Goal: Task Accomplishment & Management: Use online tool/utility

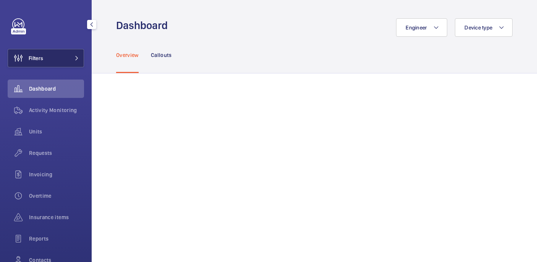
click at [50, 61] on button "Filters" at bounding box center [46, 58] width 76 height 18
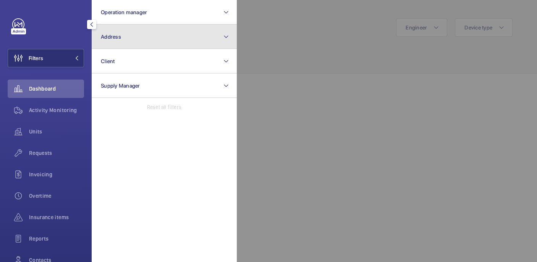
click at [148, 37] on button "Address" at bounding box center [164, 36] width 145 height 24
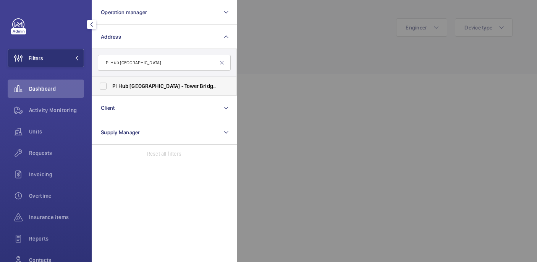
type input "PI Hub London - Tower Bridge"
click at [184, 88] on span "Tower" at bounding box center [191, 86] width 14 height 6
click at [111, 88] on input "PI Hub London - Tower Bridge - 28 Great Tower Street, LONDON EC3R 5AT" at bounding box center [102, 85] width 15 height 15
checkbox input "true"
click at [261, 55] on div at bounding box center [505, 131] width 537 height 262
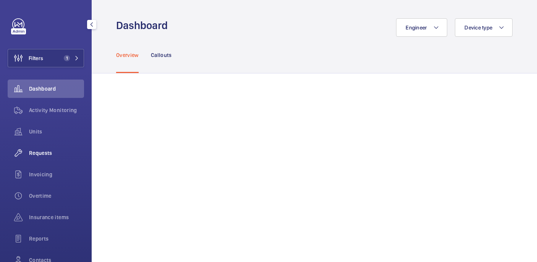
click at [39, 156] on span "Requests" at bounding box center [56, 153] width 55 height 8
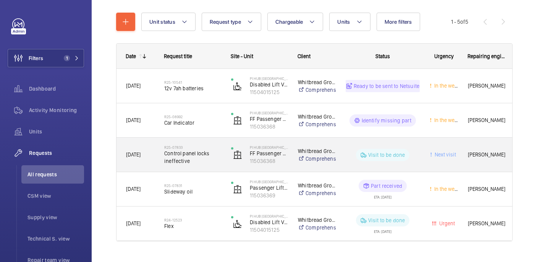
scroll to position [76, 0]
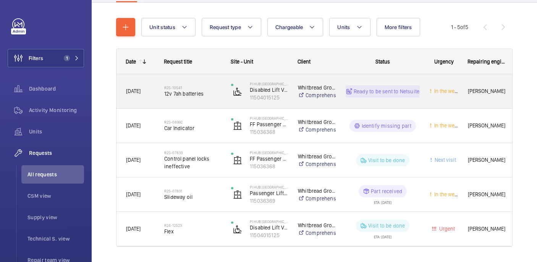
click at [213, 85] on h2 "R25-10541" at bounding box center [192, 87] width 57 height 5
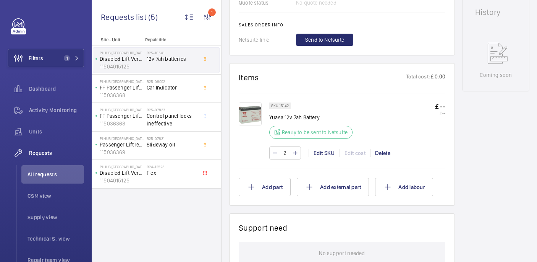
scroll to position [371, 0]
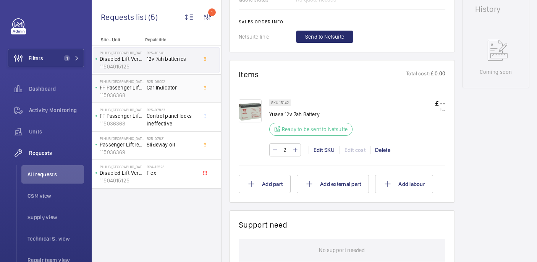
click at [175, 93] on div "R25-08992 Car Indicator" at bounding box center [172, 90] width 50 height 22
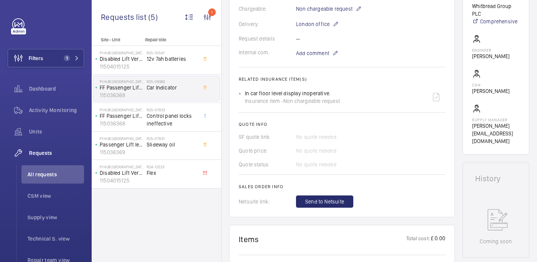
scroll to position [361, 0]
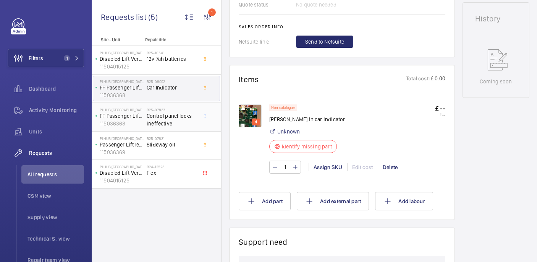
click at [161, 124] on span "Control panel locks ineffective" at bounding box center [172, 119] width 50 height 15
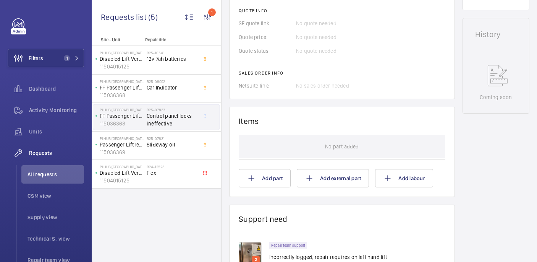
scroll to position [354, 0]
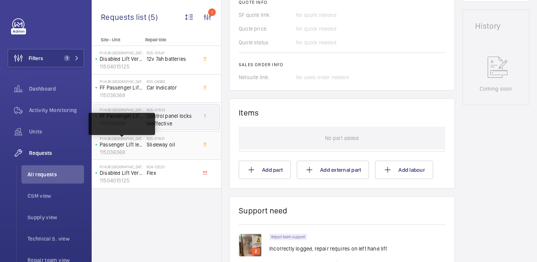
click at [145, 148] on div "PI Hub London - Tower Bridge Passenger Lift left Hand 115036369" at bounding box center [119, 145] width 53 height 25
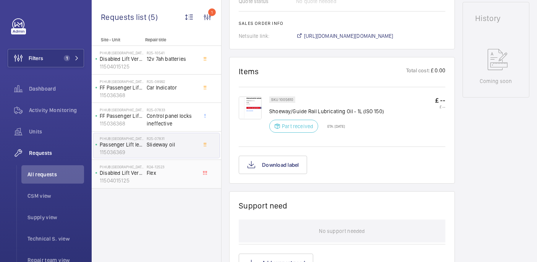
scroll to position [369, 0]
click at [162, 173] on span "Flex" at bounding box center [172, 173] width 50 height 8
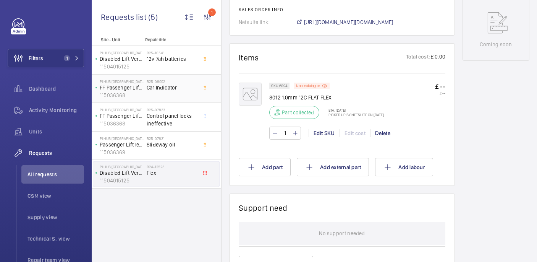
scroll to position [406, 0]
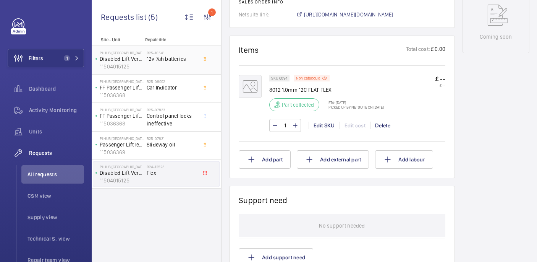
click at [187, 63] on div "R25-10541 12v 7ah batteries" at bounding box center [172, 61] width 50 height 22
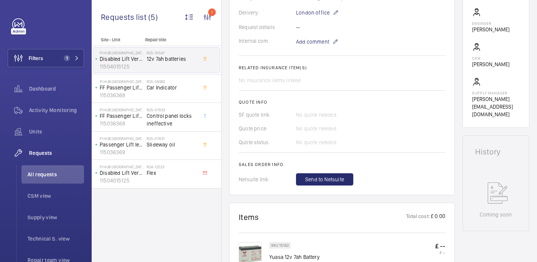
scroll to position [383, 0]
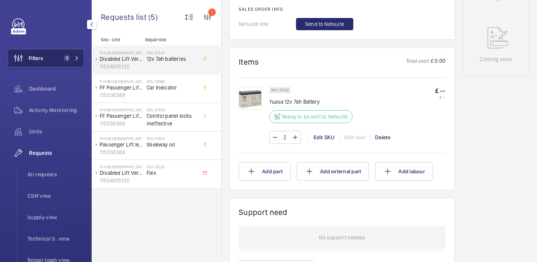
click at [50, 54] on button "Filters 1" at bounding box center [46, 58] width 76 height 18
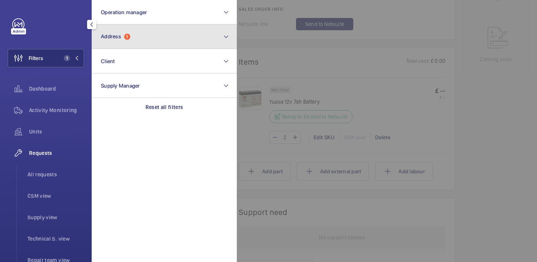
click at [185, 37] on button "Address 1" at bounding box center [164, 36] width 145 height 24
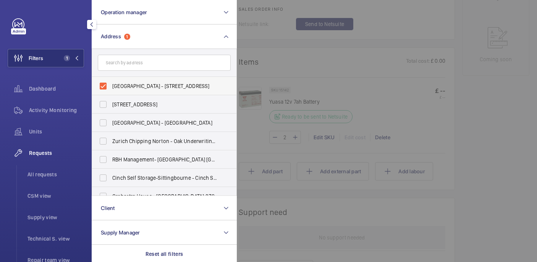
click at [131, 87] on span "PI Hub London - Tower Bridge - 28 Great Tower Street, LONDON EC3R 5AT" at bounding box center [164, 86] width 105 height 8
click at [111, 87] on input "PI Hub London - Tower Bridge - 28 Great Tower Street, LONDON EC3R 5AT" at bounding box center [102, 85] width 15 height 15
checkbox input "false"
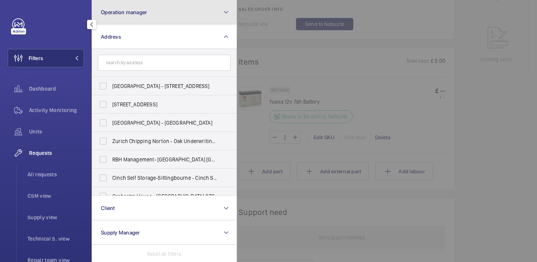
click at [131, 16] on button "Operation manager" at bounding box center [164, 12] width 145 height 24
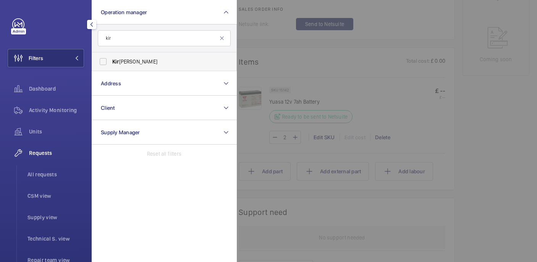
type input "kir"
click at [146, 60] on span "Kir sten Kalaher" at bounding box center [164, 62] width 105 height 8
click at [111, 60] on input "Kir sten Kalaher" at bounding box center [102, 61] width 15 height 15
checkbox input "true"
click at [282, 44] on div at bounding box center [505, 131] width 537 height 262
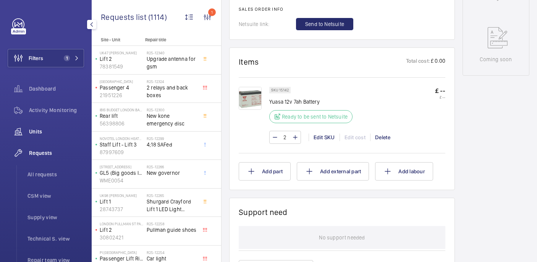
click at [46, 133] on span "Units" at bounding box center [56, 132] width 55 height 8
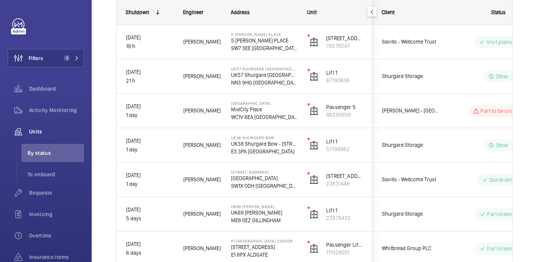
scroll to position [114, 0]
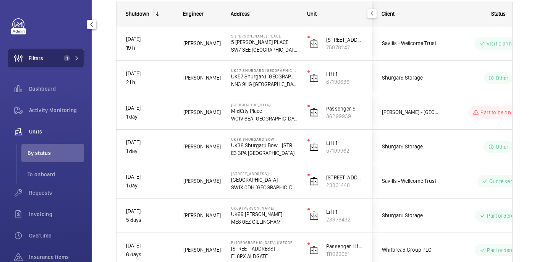
click at [58, 54] on button "Filters 1" at bounding box center [46, 58] width 76 height 18
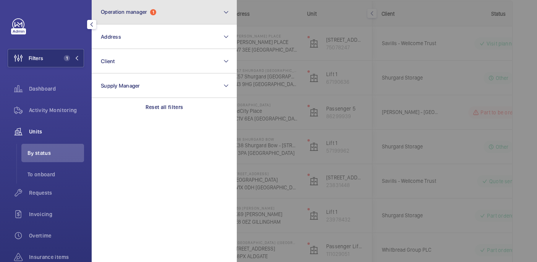
click at [136, 19] on button "Operation manager 1" at bounding box center [164, 12] width 145 height 24
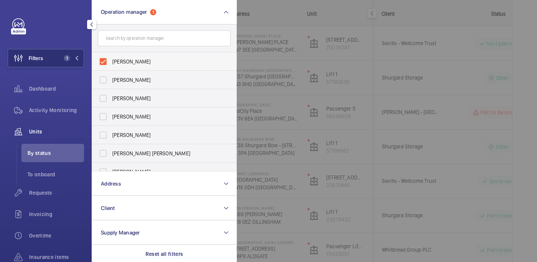
click at [131, 61] on span "Kirsten Kalaher" at bounding box center [164, 62] width 105 height 8
click at [111, 61] on input "Kirsten Kalaher" at bounding box center [102, 61] width 15 height 15
checkbox input "false"
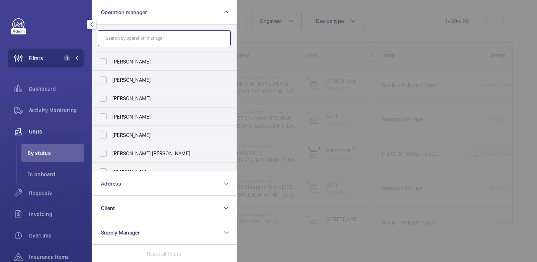
scroll to position [73, 0]
click at [129, 43] on input "text" at bounding box center [164, 38] width 133 height 16
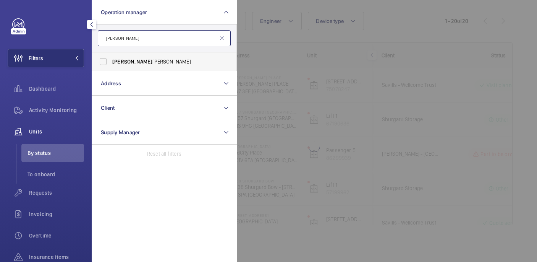
type input "john"
click at [139, 60] on span "John Smith" at bounding box center [164, 62] width 105 height 8
click at [111, 60] on input "John Smith" at bounding box center [102, 61] width 15 height 15
checkbox input "true"
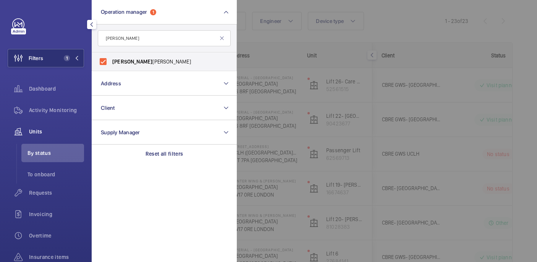
click at [281, 44] on div at bounding box center [505, 131] width 537 height 262
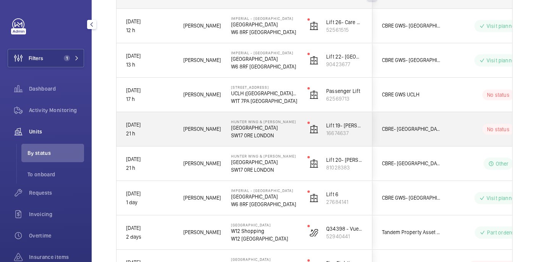
scroll to position [133, 0]
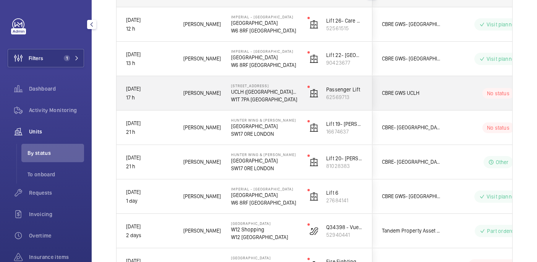
click at [448, 91] on div "No status" at bounding box center [493, 93] width 104 height 26
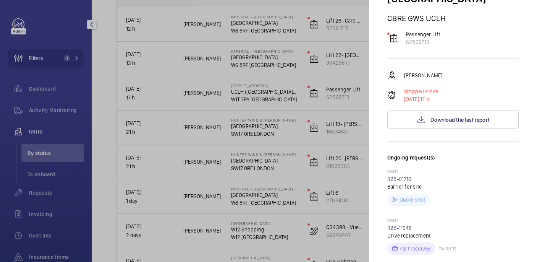
scroll to position [79, 0]
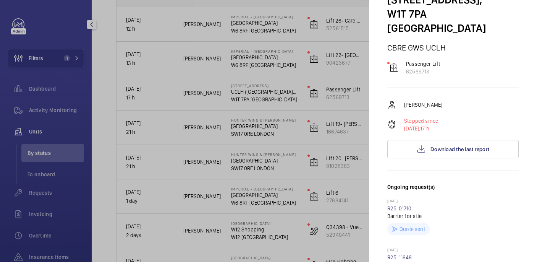
click at [206, 25] on div at bounding box center [268, 131] width 537 height 262
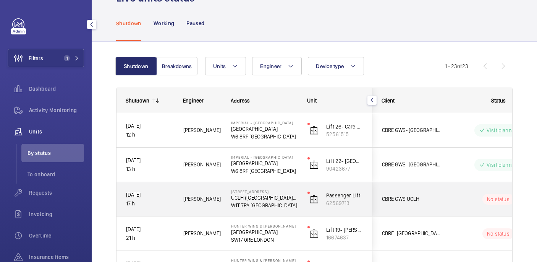
scroll to position [0, 0]
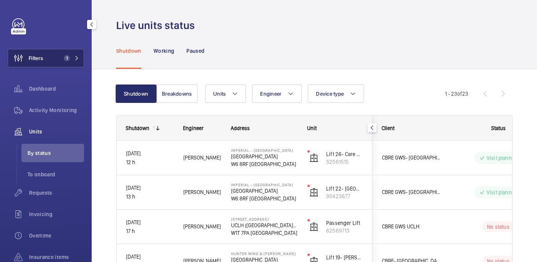
click at [61, 54] on button "Filters 1" at bounding box center [46, 58] width 76 height 18
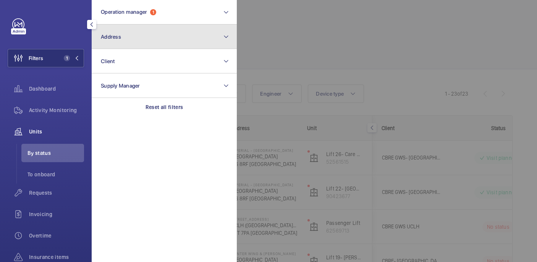
click at [134, 36] on button "Address" at bounding box center [164, 36] width 145 height 24
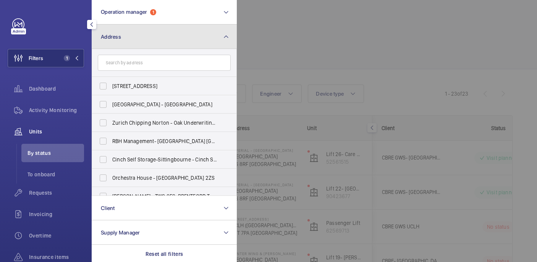
click at [134, 36] on button "Address" at bounding box center [164, 36] width 145 height 24
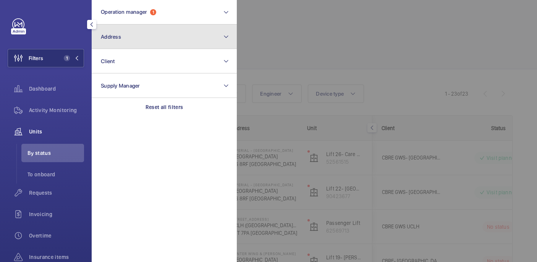
click at [123, 42] on button "Address" at bounding box center [164, 36] width 145 height 24
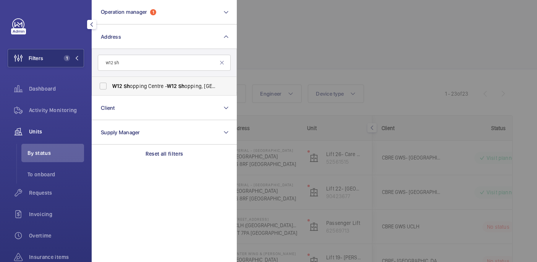
type input "w12 sh"
click at [141, 85] on span "W12 Sh opping Centre - W12 Sh opping, LONDON W12 8PP" at bounding box center [164, 86] width 105 height 8
click at [111, 85] on input "W12 Sh opping Centre - W12 Sh opping, LONDON W12 8PP" at bounding box center [102, 85] width 15 height 15
checkbox input "true"
click at [394, 18] on div at bounding box center [505, 131] width 537 height 262
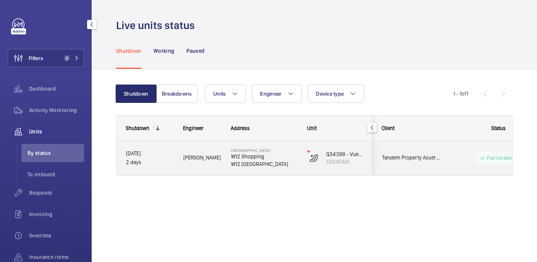
click at [186, 173] on div "Adam L." at bounding box center [198, 158] width 48 height 34
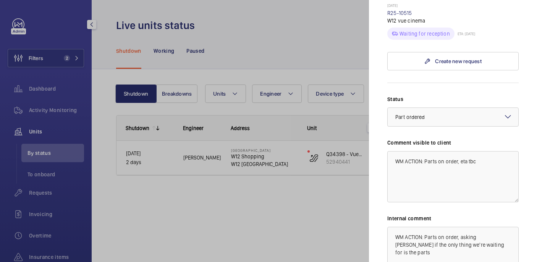
scroll to position [197, 0]
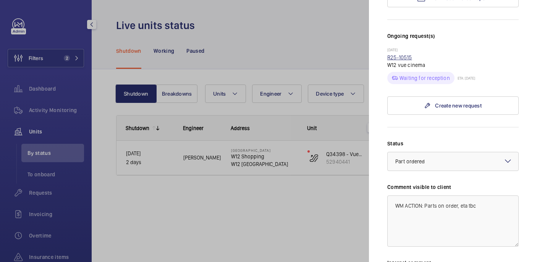
click at [394, 54] on link "R25-10515" at bounding box center [399, 57] width 25 height 6
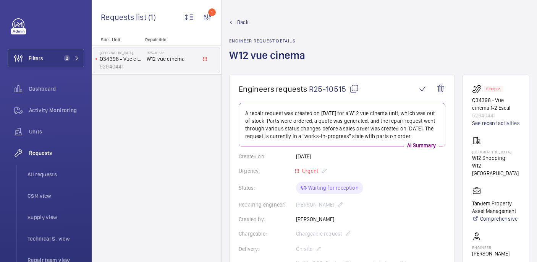
click at [355, 86] on mat-icon at bounding box center [353, 88] width 9 height 9
click at [353, 87] on mat-icon at bounding box center [353, 88] width 9 height 9
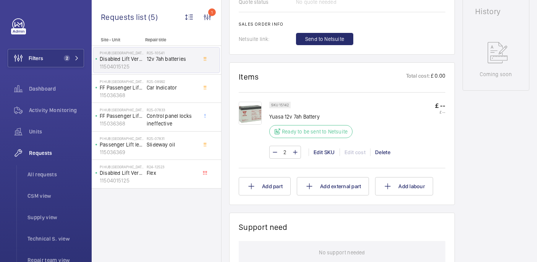
scroll to position [368, 0]
click at [47, 61] on button "Filters 2" at bounding box center [46, 58] width 76 height 18
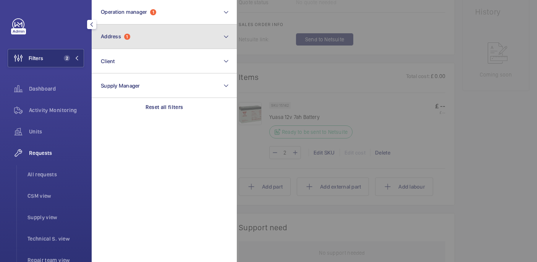
click at [136, 32] on button "Address 1" at bounding box center [164, 36] width 145 height 24
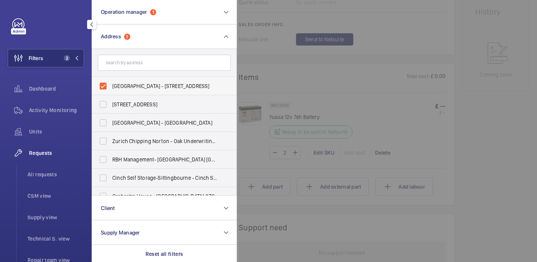
click at [147, 86] on span "PI Hub London - Tower Bridge - 28 Great Tower Street, LONDON EC3R 5AT" at bounding box center [164, 86] width 105 height 8
click at [111, 86] on input "PI Hub London - Tower Bridge - 28 Great Tower Street, LONDON EC3R 5AT" at bounding box center [102, 85] width 15 height 15
checkbox input "false"
click at [284, 58] on div at bounding box center [505, 131] width 537 height 262
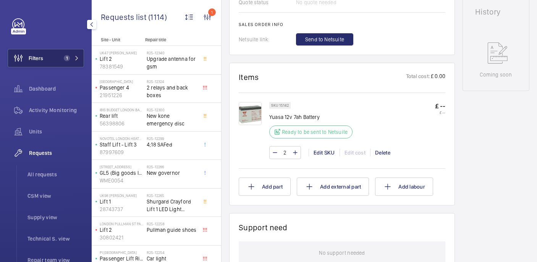
click at [56, 57] on button "Filters 1" at bounding box center [46, 58] width 76 height 18
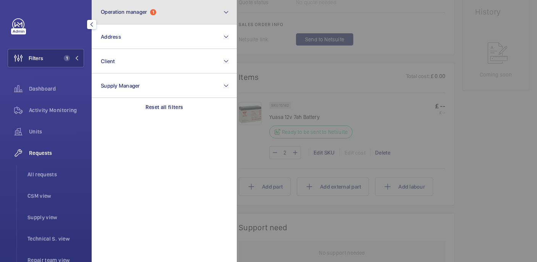
click at [152, 13] on span "1" at bounding box center [153, 12] width 6 height 6
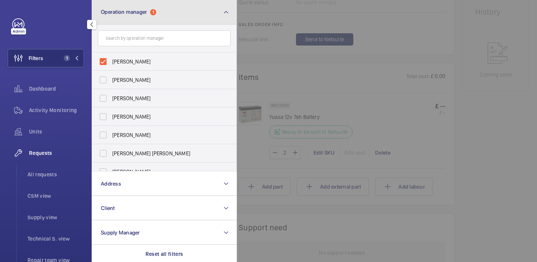
click at [152, 13] on span "1" at bounding box center [153, 12] width 6 height 6
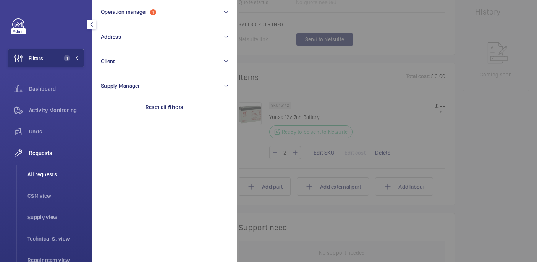
click at [56, 175] on span "All requests" at bounding box center [55, 174] width 57 height 8
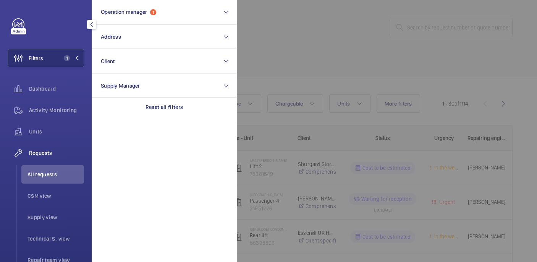
click at [322, 43] on div at bounding box center [505, 131] width 537 height 262
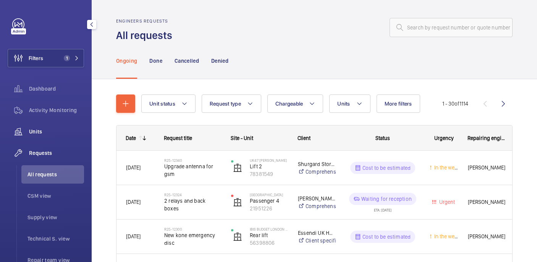
click at [43, 132] on span "Units" at bounding box center [56, 132] width 55 height 8
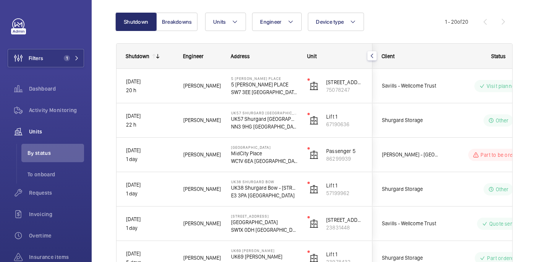
scroll to position [78, 0]
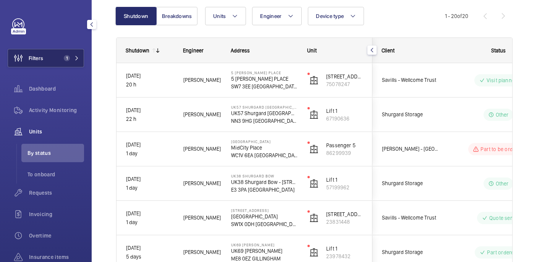
click at [62, 60] on span "1" at bounding box center [65, 58] width 9 height 6
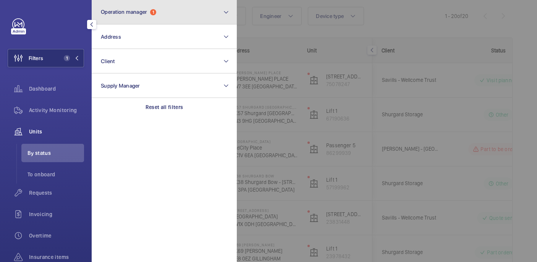
click at [137, 13] on span "Operation manager" at bounding box center [124, 12] width 46 height 6
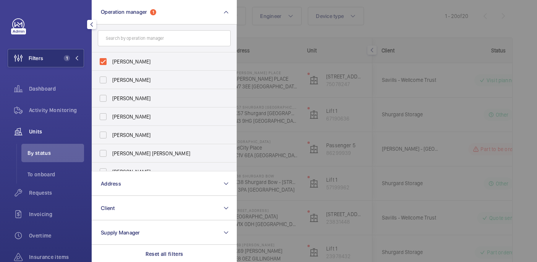
click at [255, 35] on div at bounding box center [505, 131] width 537 height 262
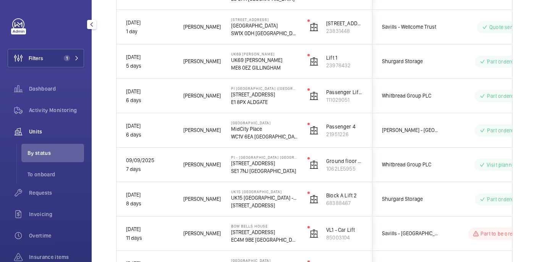
scroll to position [0, 0]
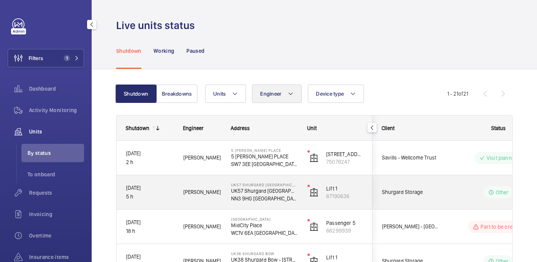
scroll to position [79, 0]
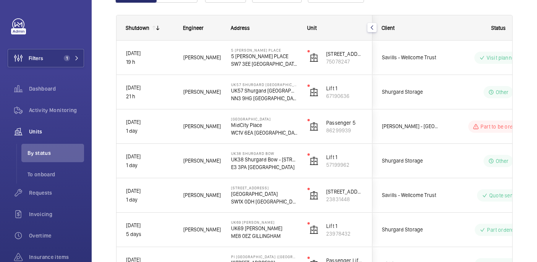
scroll to position [95, 0]
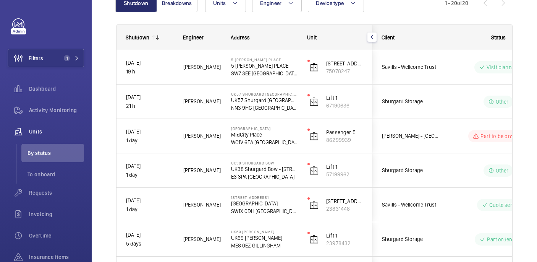
scroll to position [94, 0]
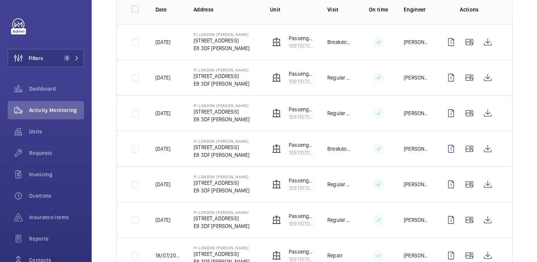
scroll to position [126, 0]
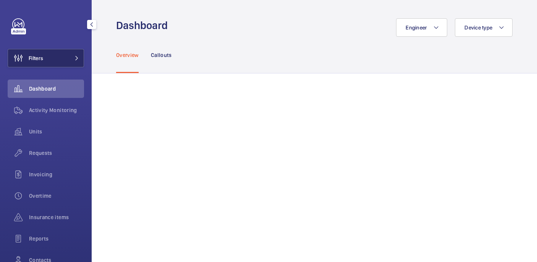
click at [54, 64] on button "Filters" at bounding box center [46, 58] width 76 height 18
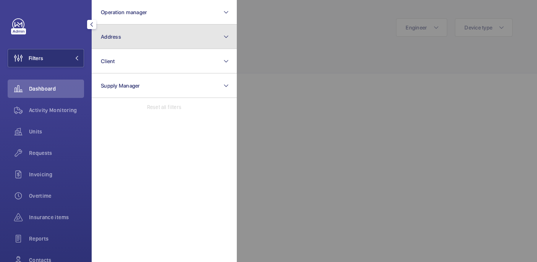
click at [152, 35] on button "Address" at bounding box center [164, 36] width 145 height 24
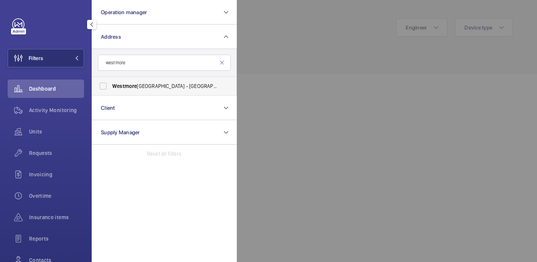
type input "westmore"
drag, startPoint x: 171, startPoint y: 87, endPoint x: 246, endPoint y: 47, distance: 84.9
click at [171, 87] on span "Westmore land Street - UCLH, 16-18 Westmore land Street,, LONDON W1G 8PH" at bounding box center [164, 86] width 105 height 8
click at [111, 87] on input "Westmore land Street - UCLH, 16-18 Westmore land Street,, LONDON W1G 8PH" at bounding box center [102, 85] width 15 height 15
checkbox input "true"
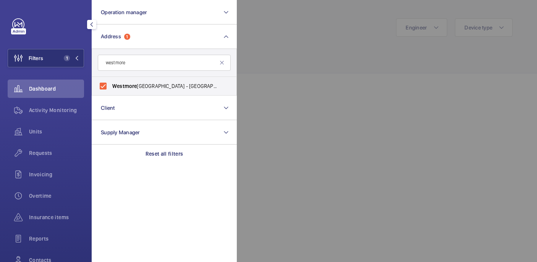
click at [316, 34] on div at bounding box center [505, 131] width 537 height 262
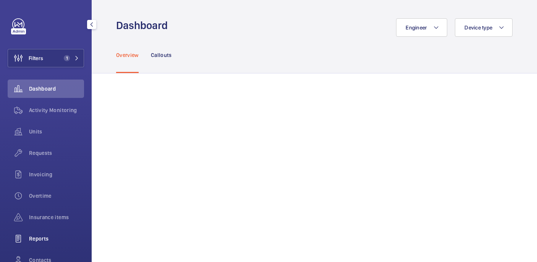
click at [41, 234] on span "Reports" at bounding box center [56, 238] width 55 height 8
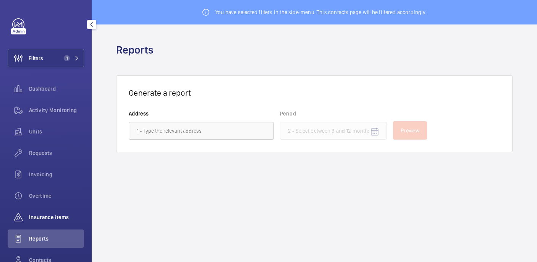
click at [53, 219] on span "Insurance items" at bounding box center [56, 217] width 55 height 8
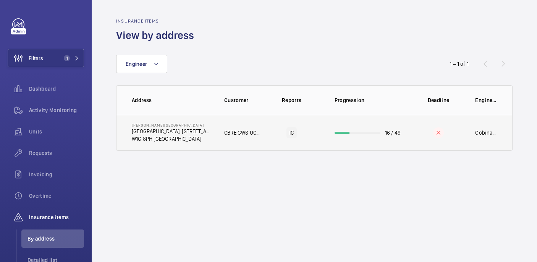
click at [174, 138] on p "W1G 8PH LONDON" at bounding box center [172, 139] width 80 height 8
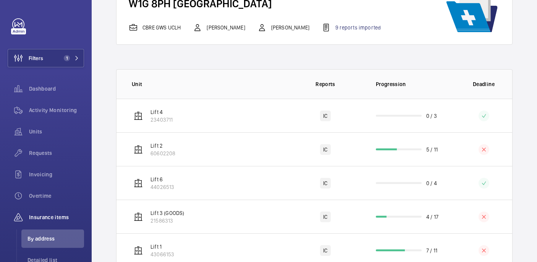
scroll to position [78, 0]
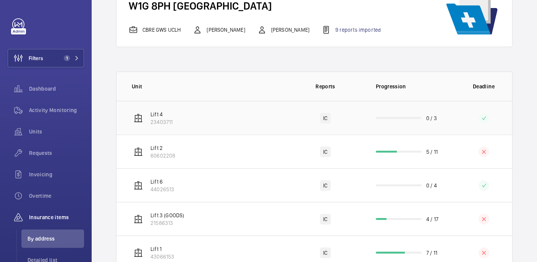
click at [354, 120] on td "IC" at bounding box center [325, 118] width 76 height 34
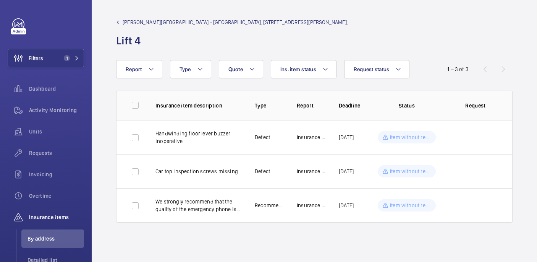
click at [120, 25] on link "Westmoreland Street - UCLH, 16-18 Westmoreland Street," at bounding box center [232, 22] width 232 height 8
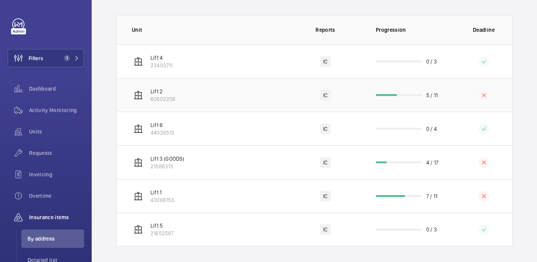
scroll to position [137, 0]
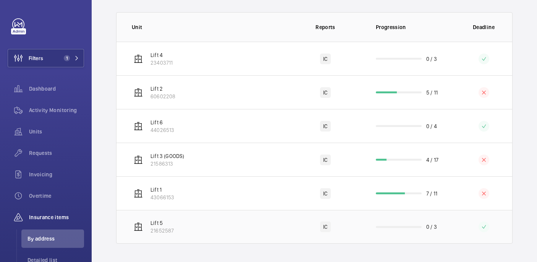
click at [233, 233] on td "Lift 5 21652587" at bounding box center [201, 227] width 171 height 34
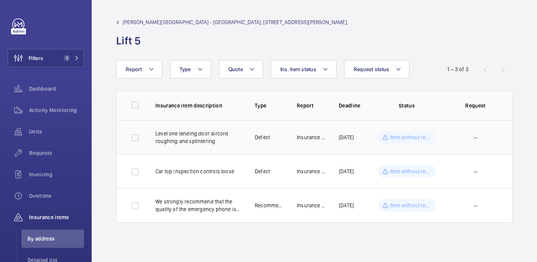
click at [409, 134] on p "Item without request" at bounding box center [410, 137] width 41 height 8
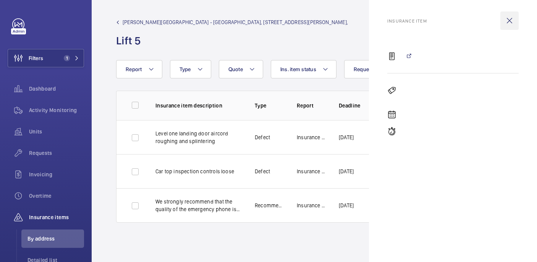
click at [512, 19] on wm-front-icon-button at bounding box center [509, 20] width 18 height 18
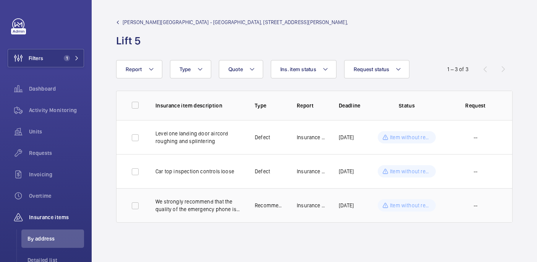
click at [216, 204] on p "We strongly recommend that the quality of the emergency phone is improved." at bounding box center [198, 204] width 87 height 15
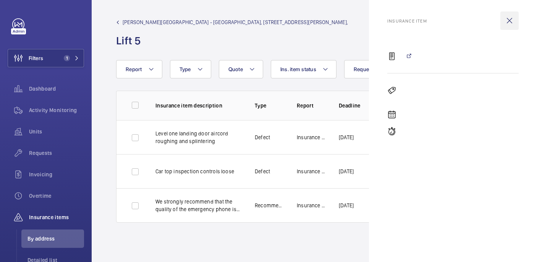
click at [511, 14] on wm-front-icon-button at bounding box center [509, 20] width 18 height 18
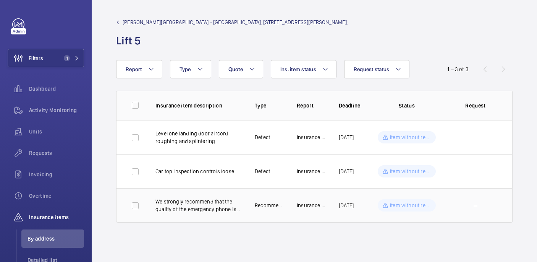
click at [389, 207] on div "Item without request" at bounding box center [407, 205] width 58 height 12
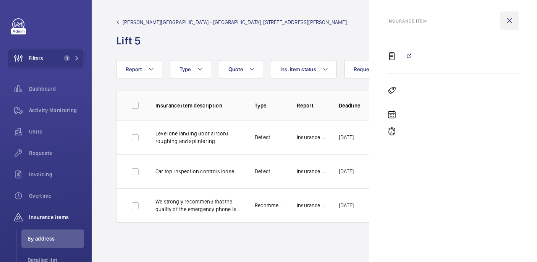
click at [512, 19] on wm-front-icon-button at bounding box center [509, 20] width 18 height 18
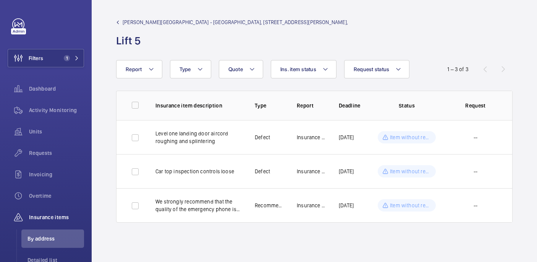
click at [116, 16] on wm-front-admin-header "Westmoreland Street - UCLH, 16-18 Westmoreland Street, Lift 5" at bounding box center [314, 30] width 445 height 60
click at [116, 22] on mat-icon at bounding box center [117, 22] width 3 height 3
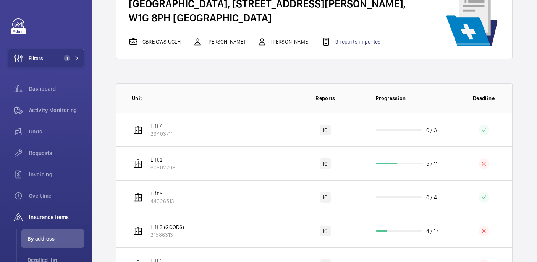
scroll to position [51, 0]
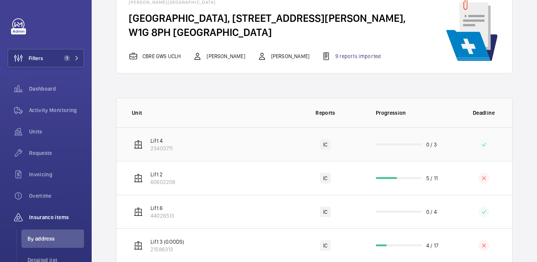
click at [326, 146] on div "IC" at bounding box center [325, 144] width 10 height 11
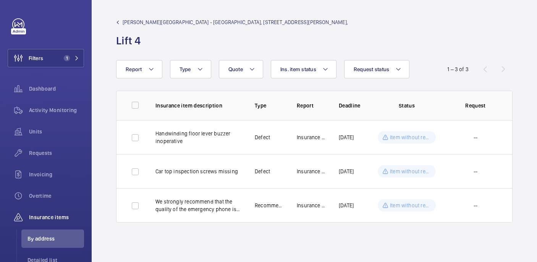
click at [119, 23] on mat-icon at bounding box center [117, 22] width 3 height 3
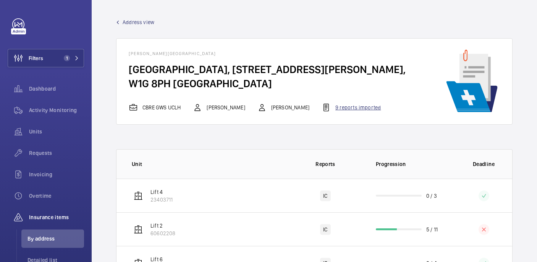
click at [326, 109] on div "9 reports imported" at bounding box center [351, 107] width 59 height 9
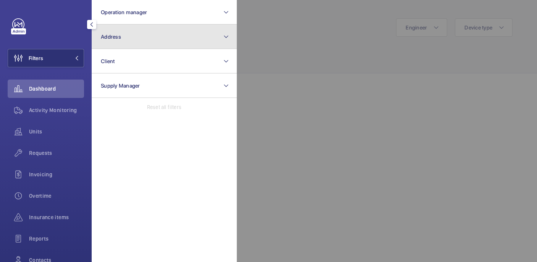
click at [136, 32] on button "Address" at bounding box center [164, 36] width 145 height 24
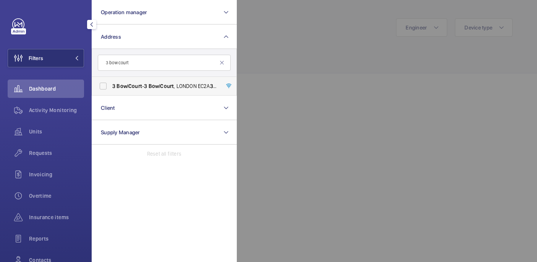
type input "3 bow court"
click at [135, 78] on label "3 Bow l Court - 3 Bow l Court , LONDON EC2A 3 BH" at bounding box center [158, 86] width 133 height 18
click at [111, 78] on input "3 Bow l Court - 3 Bow l Court , LONDON EC2A 3 BH" at bounding box center [102, 85] width 15 height 15
checkbox input "true"
click at [280, 58] on div at bounding box center [505, 131] width 537 height 262
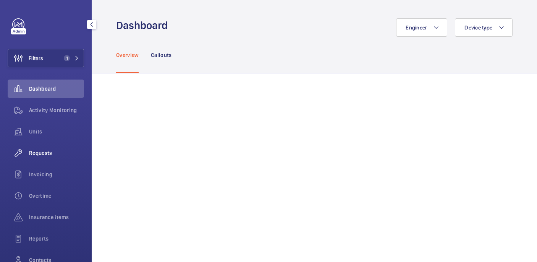
click at [34, 146] on div "Requests" at bounding box center [46, 153] width 76 height 18
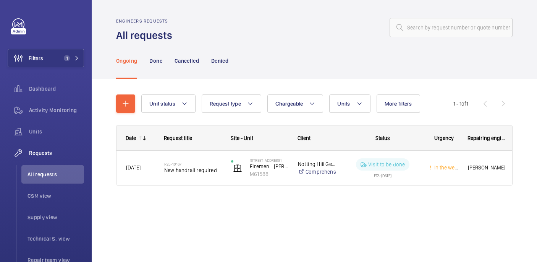
click at [200, 186] on div "Date Request title Site - Unit Client" at bounding box center [314, 164] width 396 height 79
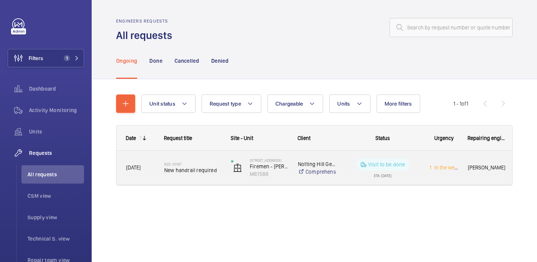
click at [194, 173] on span "New handrail required" at bounding box center [192, 170] width 57 height 8
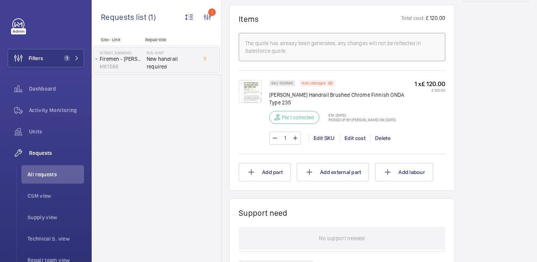
scroll to position [456, 0]
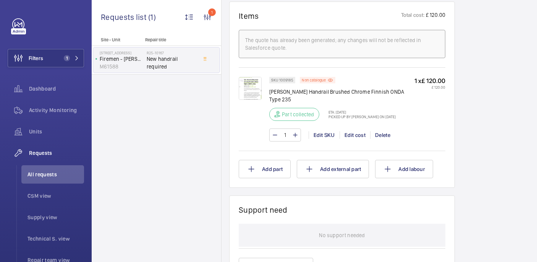
click at [256, 95] on img at bounding box center [250, 88] width 23 height 23
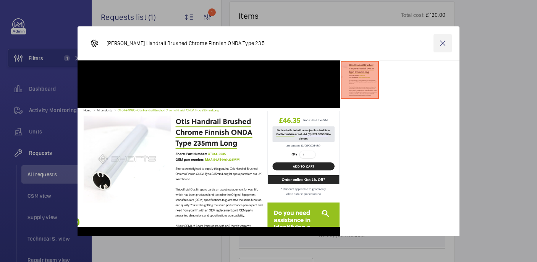
click at [441, 44] on wm-front-icon-button at bounding box center [442, 43] width 18 height 18
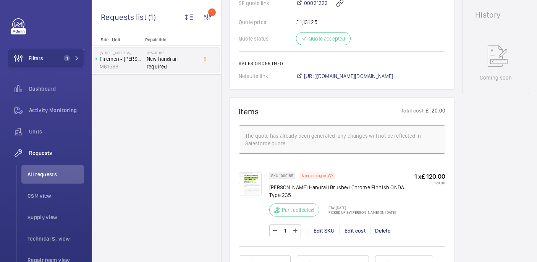
scroll to position [357, 0]
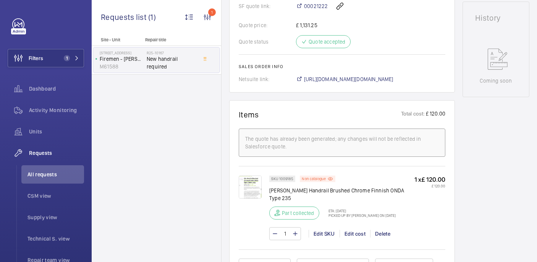
click at [350, 80] on span "https://6461500.app.netsuite.com/app/accounting/transactions/salesord.nl?id=289…" at bounding box center [348, 79] width 89 height 8
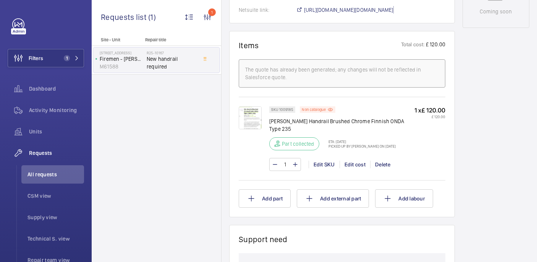
scroll to position [430, 0]
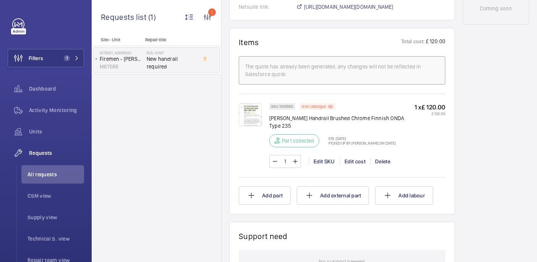
click at [256, 123] on img at bounding box center [250, 114] width 23 height 23
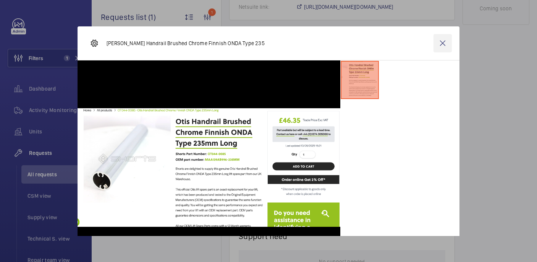
click at [446, 45] on wm-front-icon-button at bounding box center [442, 43] width 18 height 18
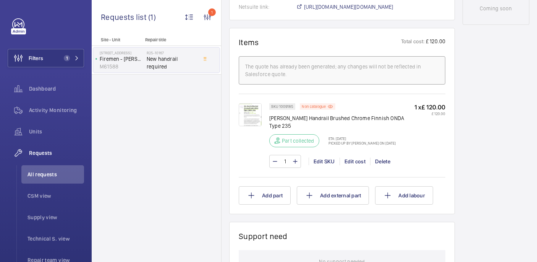
scroll to position [412, 0]
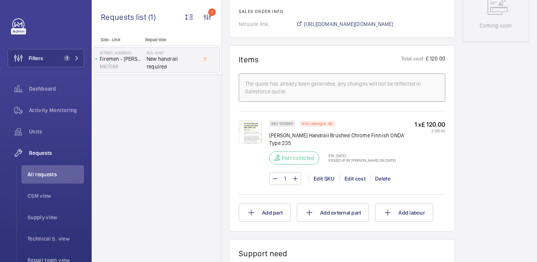
click at [251, 139] on img at bounding box center [250, 131] width 23 height 23
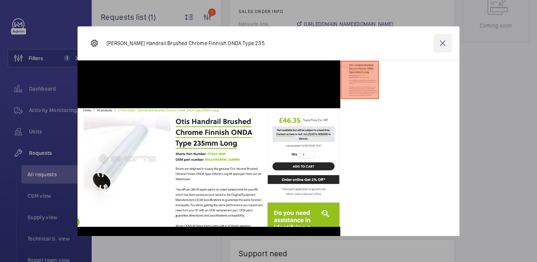
click at [442, 47] on wm-front-icon-button at bounding box center [442, 43] width 18 height 18
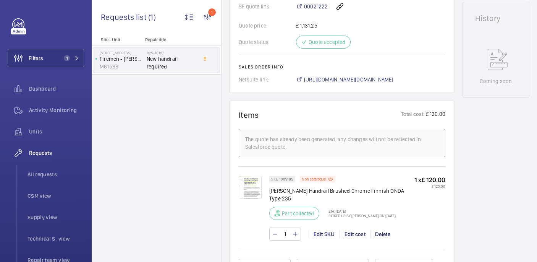
scroll to position [319, 0]
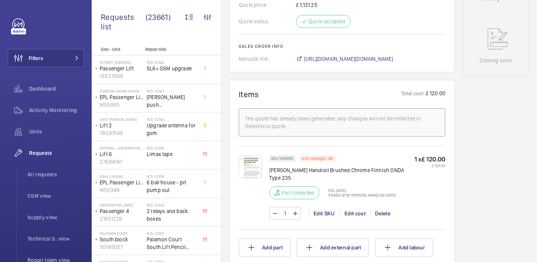
scroll to position [383, 0]
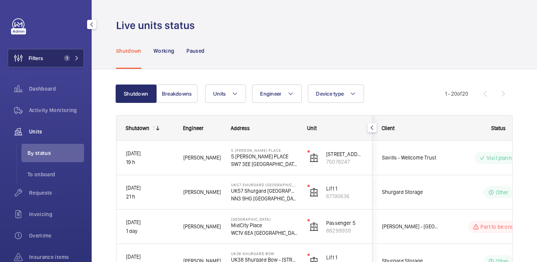
click at [59, 62] on button "Filters 1" at bounding box center [46, 58] width 76 height 18
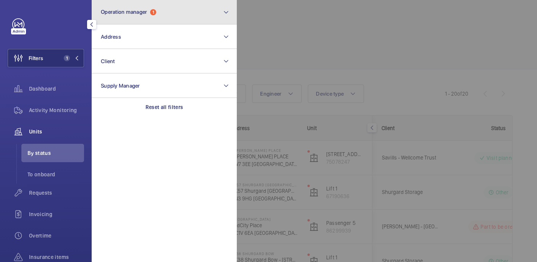
click at [142, 16] on button "Operation manager 1" at bounding box center [164, 12] width 145 height 24
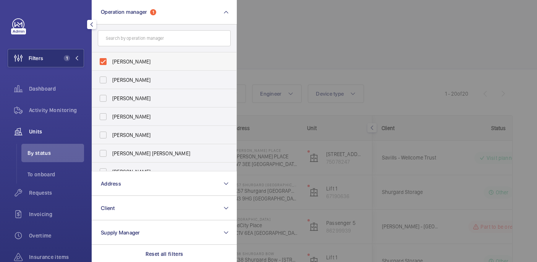
click at [139, 59] on span "Kirsten Kalaher" at bounding box center [164, 62] width 105 height 8
click at [111, 59] on input "Kirsten Kalaher" at bounding box center [102, 61] width 15 height 15
checkbox input "false"
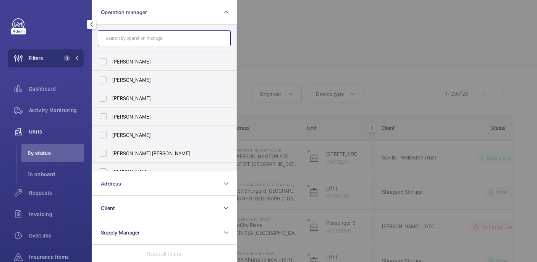
click at [132, 41] on input "text" at bounding box center [164, 38] width 133 height 16
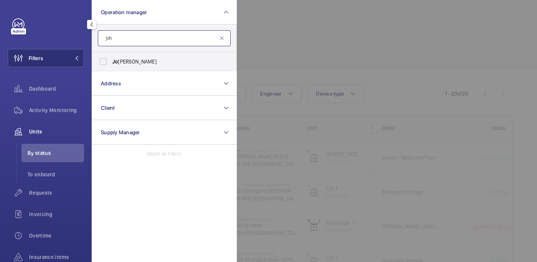
type input "john"
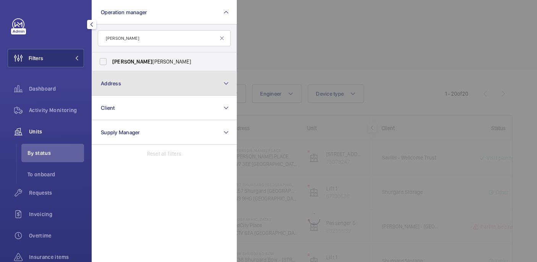
click at [144, 74] on button "Address" at bounding box center [164, 83] width 145 height 24
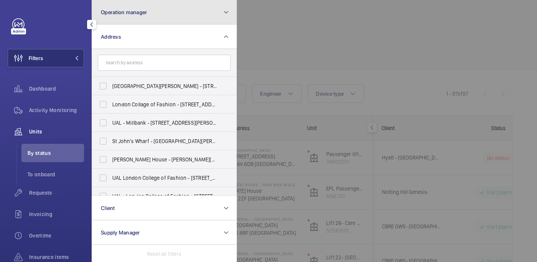
click at [134, 21] on button "Operation manager" at bounding box center [164, 12] width 145 height 24
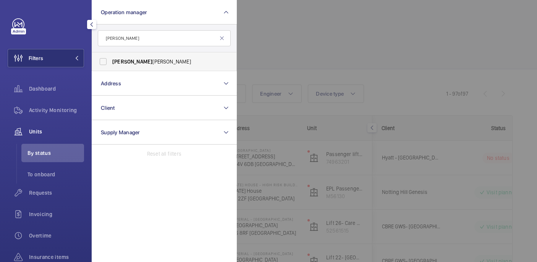
type input "john"
click at [142, 65] on span "John Smith" at bounding box center [164, 62] width 105 height 8
click at [111, 65] on input "John Smith" at bounding box center [102, 61] width 15 height 15
checkbox input "true"
click at [312, 48] on div at bounding box center [505, 131] width 537 height 262
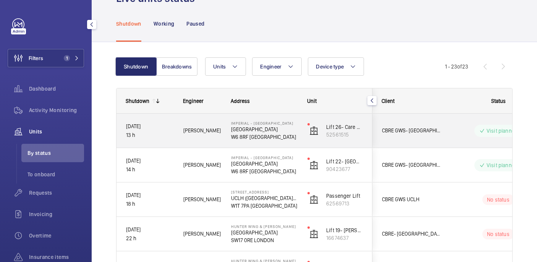
scroll to position [36, 0]
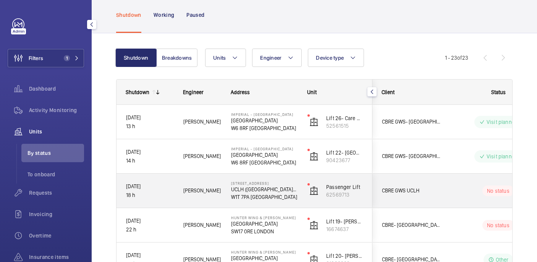
click at [469, 197] on div "No status" at bounding box center [493, 191] width 104 height 26
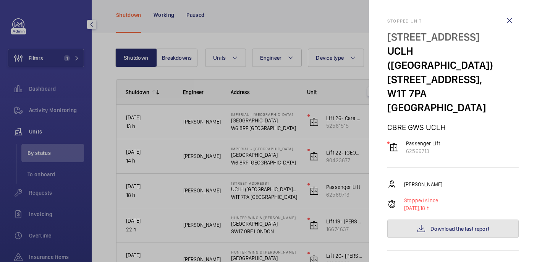
click at [461, 219] on button "Download the last report" at bounding box center [452, 228] width 131 height 18
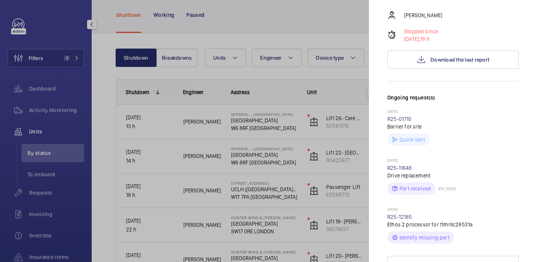
scroll to position [133, 0]
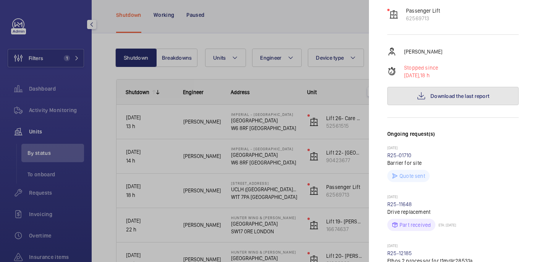
click at [415, 87] on button "Download the last report" at bounding box center [452, 96] width 131 height 18
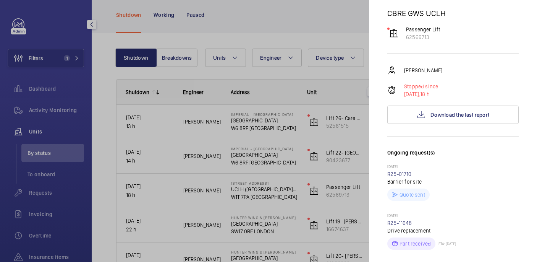
scroll to position [112, 0]
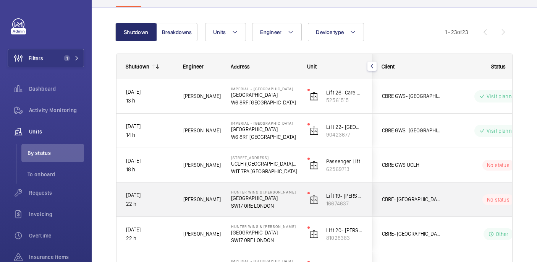
scroll to position [102, 0]
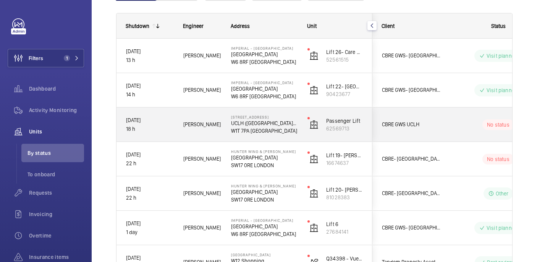
click at [435, 123] on span "CBRE GWS UCLH" at bounding box center [411, 124] width 59 height 9
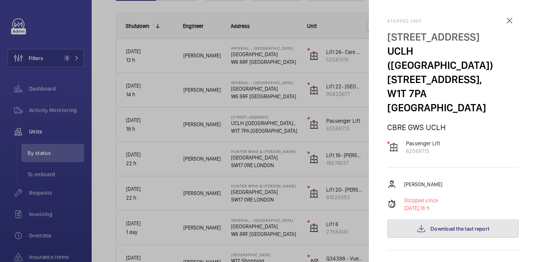
click at [468, 225] on span "Download the last report" at bounding box center [459, 228] width 59 height 6
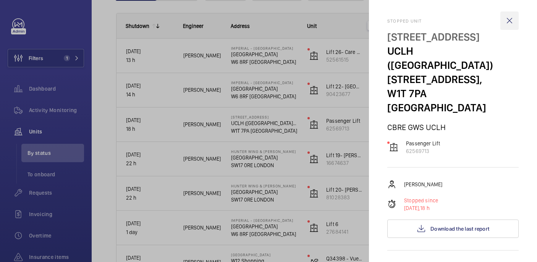
click at [510, 21] on wm-front-icon-button at bounding box center [509, 20] width 18 height 18
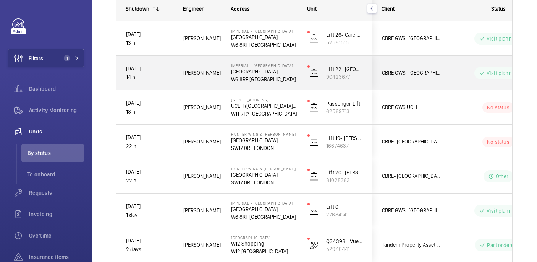
scroll to position [121, 0]
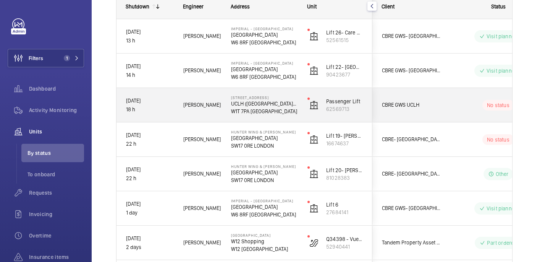
click at [295, 110] on p "W1T 7PA [GEOGRAPHIC_DATA]" at bounding box center [264, 111] width 66 height 8
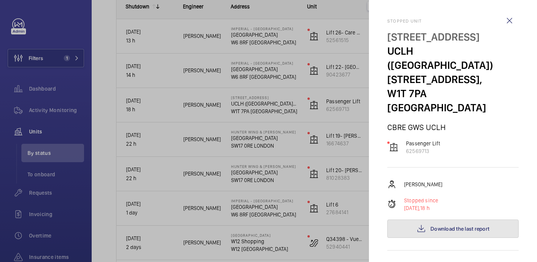
click at [439, 219] on button "Download the last report" at bounding box center [452, 228] width 131 height 18
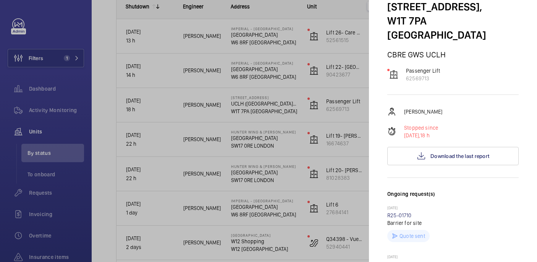
scroll to position [0, 0]
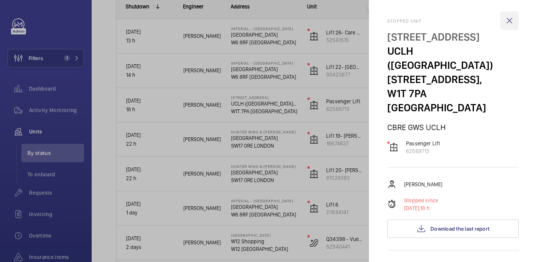
click at [505, 20] on wm-front-icon-button at bounding box center [509, 20] width 18 height 18
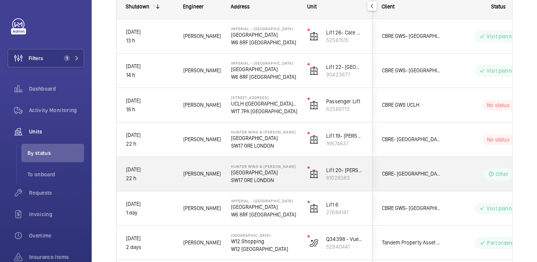
click at [484, 165] on div "Other" at bounding box center [493, 173] width 104 height 27
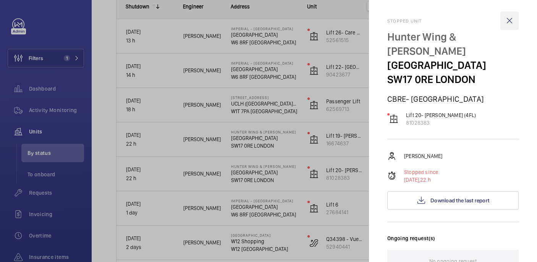
click at [507, 25] on wm-front-icon-button at bounding box center [509, 20] width 18 height 18
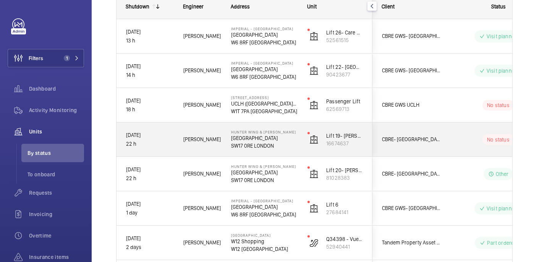
click at [454, 148] on div "No status" at bounding box center [493, 139] width 104 height 26
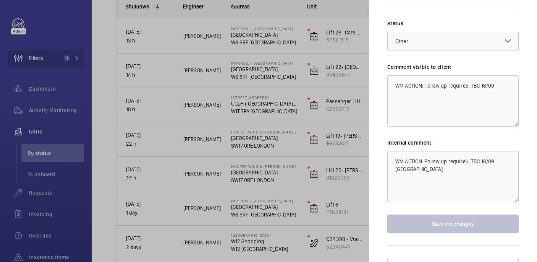
scroll to position [289, 0]
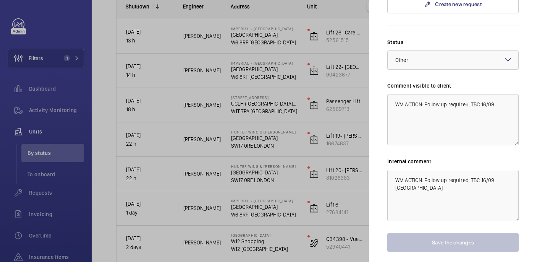
click at [463, 51] on div at bounding box center [453, 60] width 131 height 18
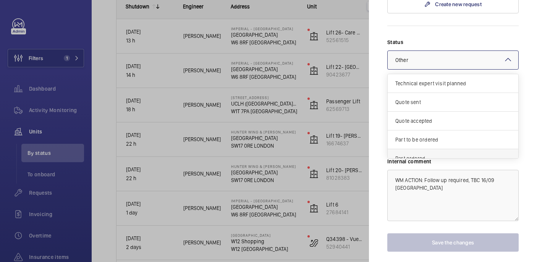
scroll to position [65, 0]
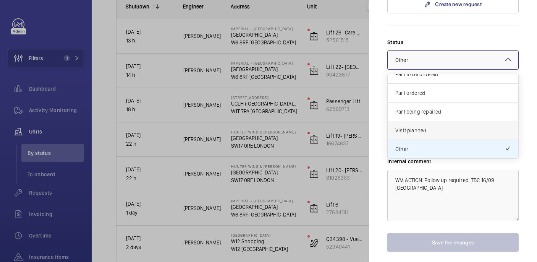
click at [441, 121] on div "Visit planned" at bounding box center [453, 130] width 131 height 19
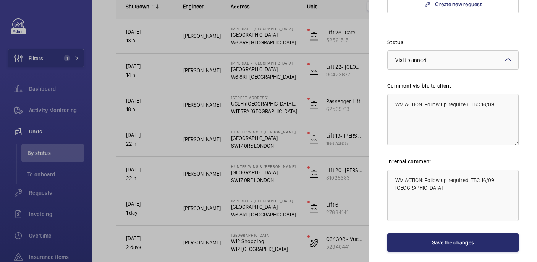
click at [442, 56] on div "× Visit planned" at bounding box center [420, 60] width 50 height 8
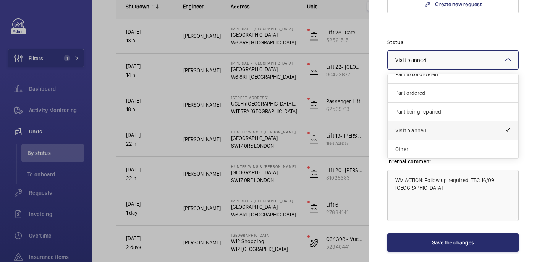
scroll to position [308, 0]
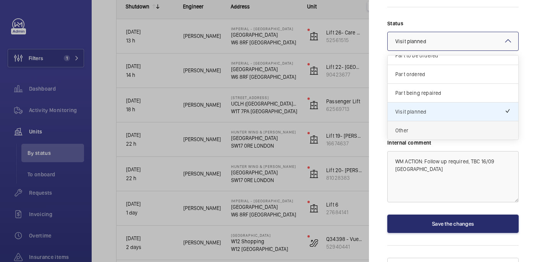
click at [431, 126] on span "Other" at bounding box center [452, 130] width 115 height 8
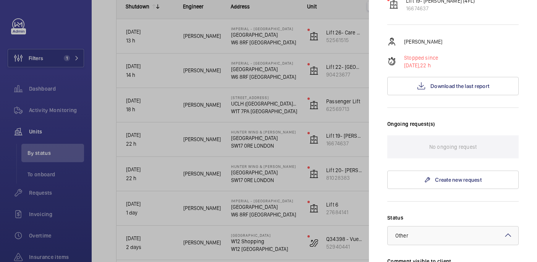
scroll to position [0, 0]
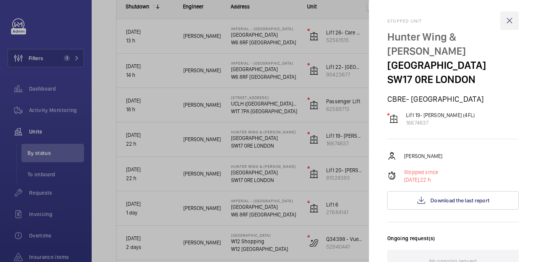
click at [513, 19] on wm-front-icon-button at bounding box center [509, 20] width 18 height 18
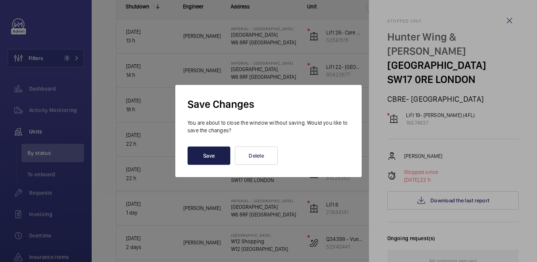
click at [222, 153] on button "Save" at bounding box center [209, 155] width 43 height 18
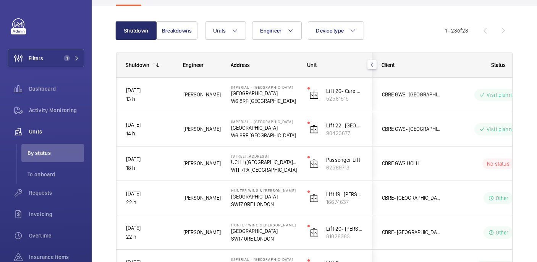
scroll to position [86, 0]
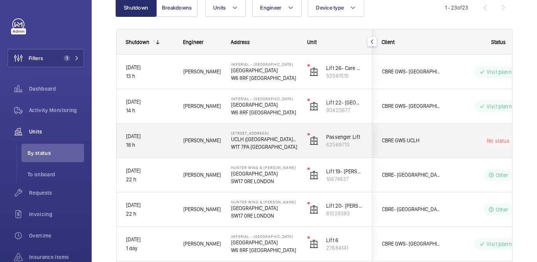
click at [449, 146] on div "No status" at bounding box center [493, 141] width 104 height 26
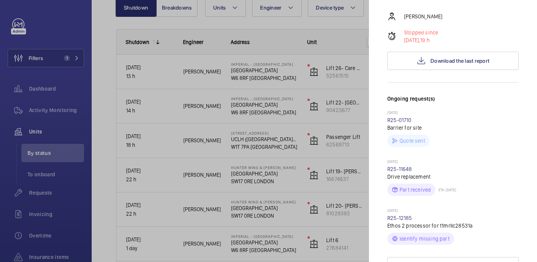
scroll to position [271, 0]
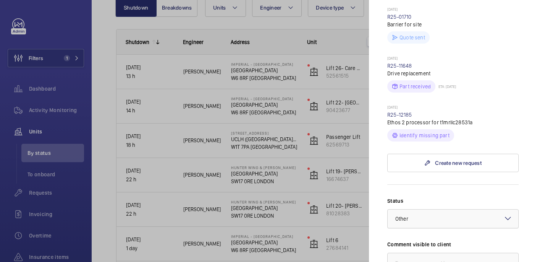
click at [437, 209] on div at bounding box center [453, 218] width 131 height 18
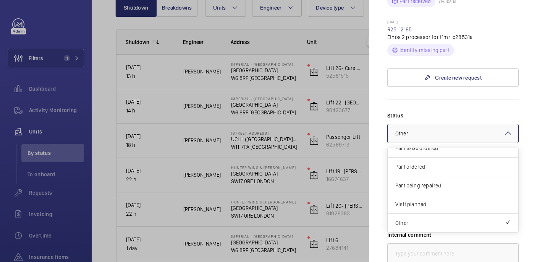
scroll to position [362, 0]
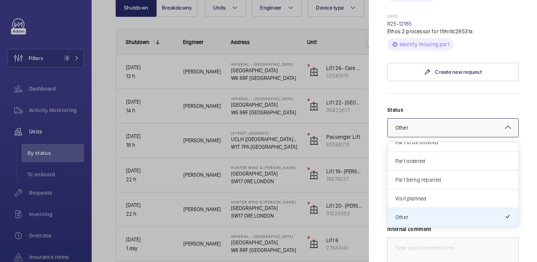
click at [432, 170] on div "Part being repaired" at bounding box center [453, 179] width 131 height 19
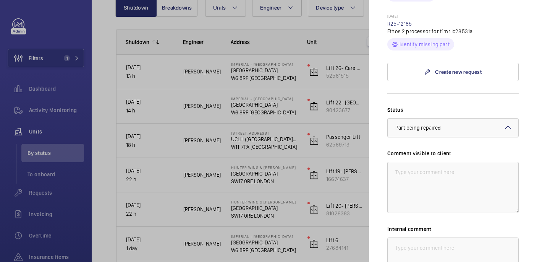
click at [413, 118] on div at bounding box center [453, 127] width 131 height 18
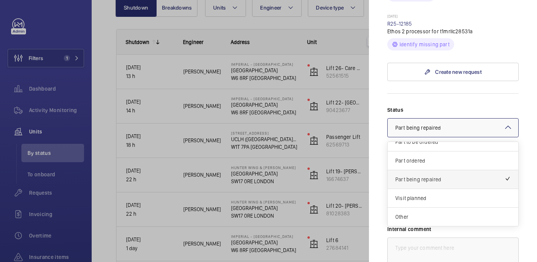
scroll to position [434, 0]
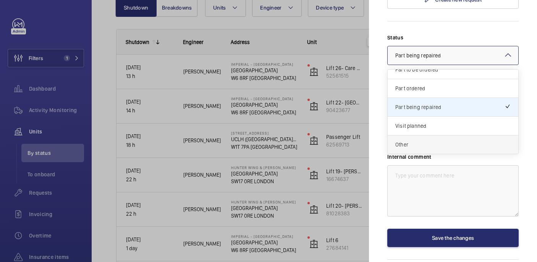
click at [406, 135] on div "Other" at bounding box center [453, 144] width 131 height 18
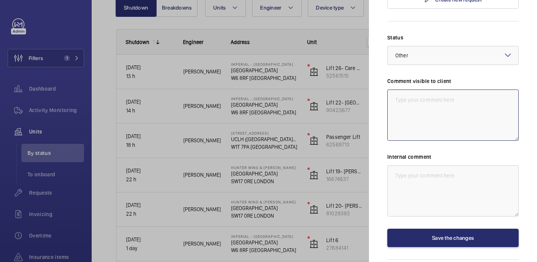
click at [405, 89] on textarea at bounding box center [452, 114] width 131 height 51
click at [438, 89] on textarea "WM ACTION: Revist required, TBC" at bounding box center [452, 114] width 131 height 51
click at [479, 89] on textarea "WM ACTION: Revisit required, TBC" at bounding box center [452, 114] width 131 height 51
click at [474, 89] on textarea "WM ACTION: Revisit required, TBC" at bounding box center [452, 114] width 131 height 51
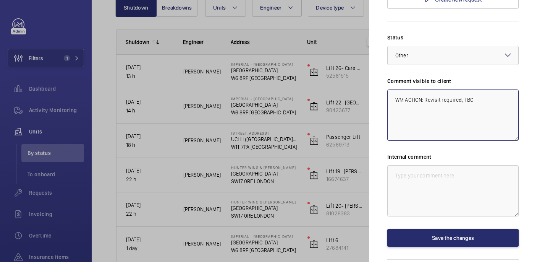
click at [474, 89] on textarea "WM ACTION: Revisit required, TBC" at bounding box center [452, 114] width 131 height 51
type textarea "WM ACTION: Revisit required, TBC"
click at [437, 165] on textarea at bounding box center [452, 190] width 131 height 51
paste textarea "WM ACTION: Revisit required, TBC"
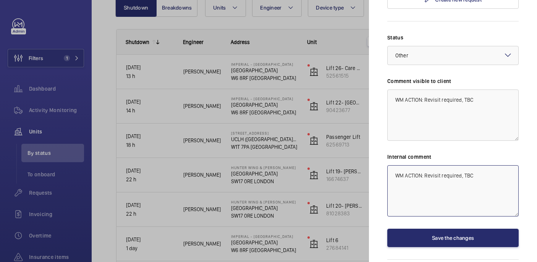
type textarea "WM ACTION: Revisit required, TBC"
click at [484, 89] on textarea "WM ACTION: Revisit required, TBC" at bounding box center [452, 114] width 131 height 51
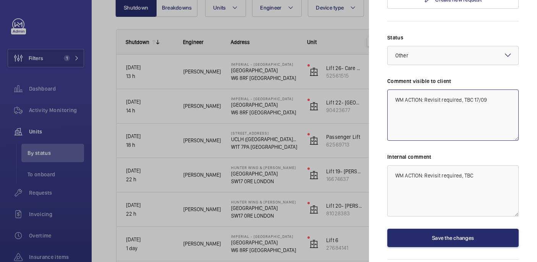
type textarea "WM ACTION: Revisit required, TBC 17/09"
click at [498, 165] on textarea "WM ACTION: Revisit required, TBC" at bounding box center [452, 190] width 131 height 51
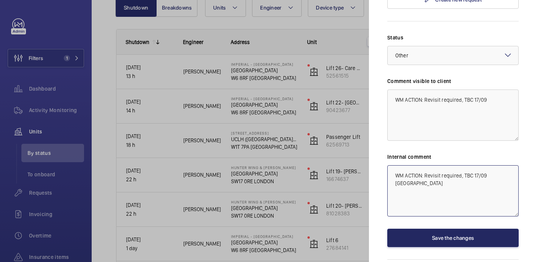
type textarea "WM ACTION: Revisit required, TBC 17/09 [GEOGRAPHIC_DATA]"
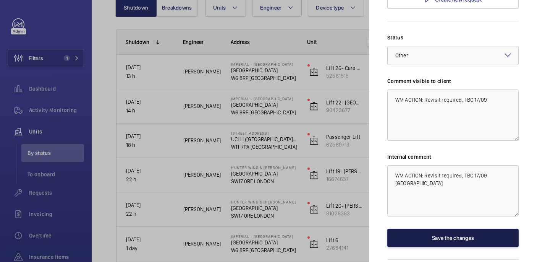
click at [468, 228] on button "Save the changes" at bounding box center [452, 237] width 131 height 18
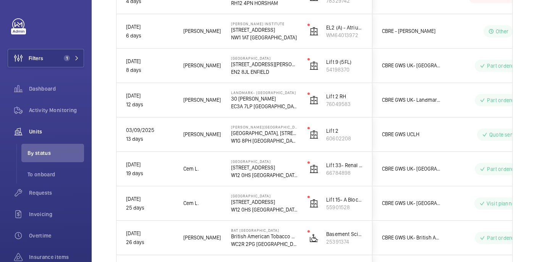
scroll to position [707, 0]
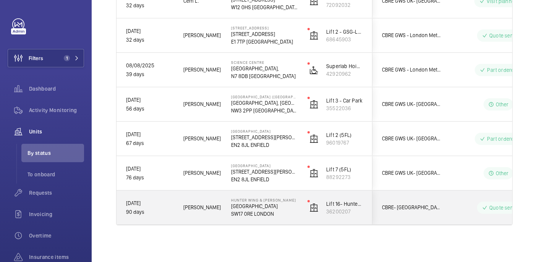
click at [208, 218] on div "[PERSON_NAME]" at bounding box center [197, 207] width 47 height 24
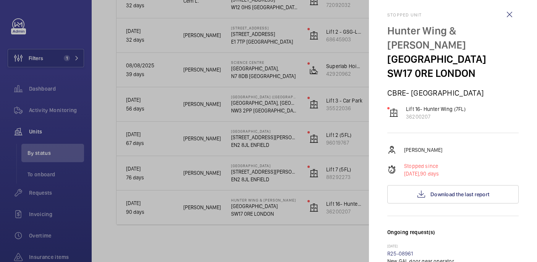
scroll to position [0, 0]
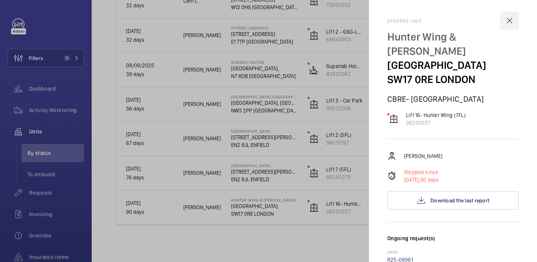
click at [508, 24] on wm-front-icon-button at bounding box center [509, 20] width 18 height 18
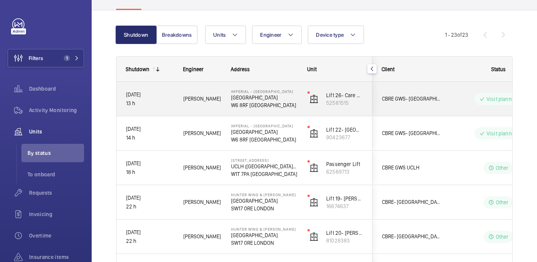
scroll to position [65, 0]
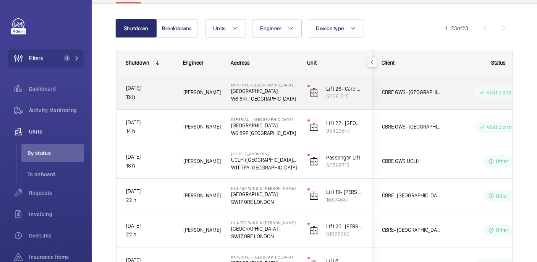
click at [464, 108] on div "Visit planned" at bounding box center [493, 92] width 105 height 34
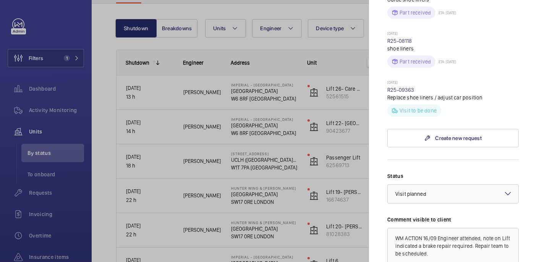
scroll to position [0, 0]
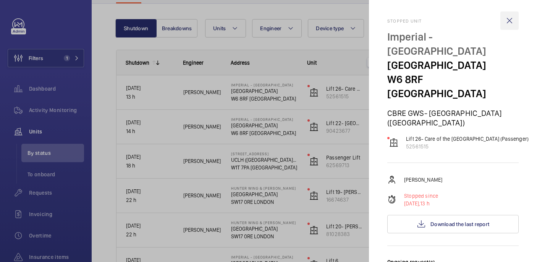
click at [508, 20] on wm-front-icon-button at bounding box center [509, 20] width 18 height 18
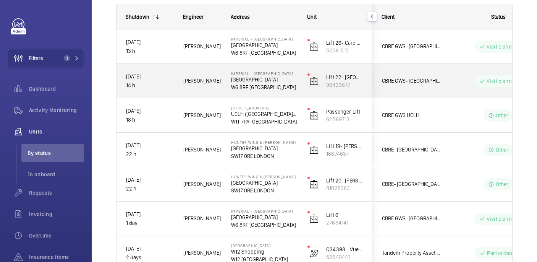
scroll to position [119, 0]
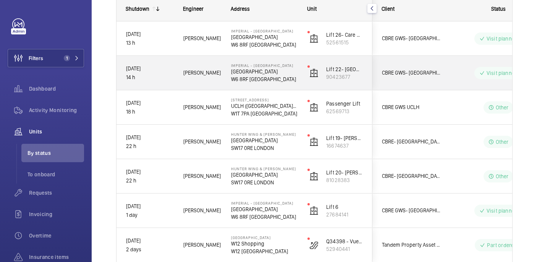
click at [458, 70] on wm-front-pills-cell "Visit planned" at bounding box center [498, 73] width 95 height 12
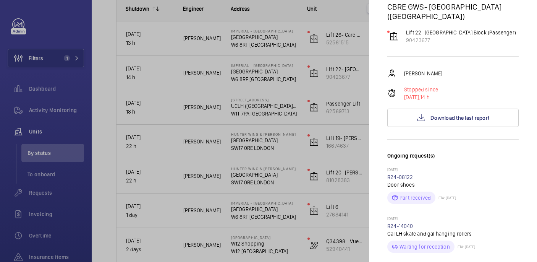
scroll to position [0, 0]
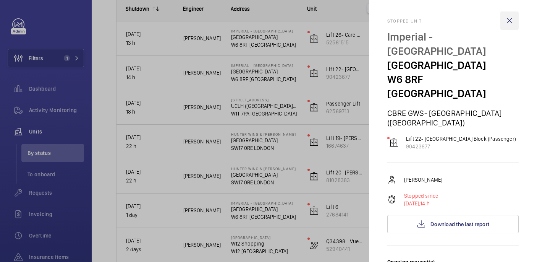
click at [509, 22] on wm-front-icon-button at bounding box center [509, 20] width 18 height 18
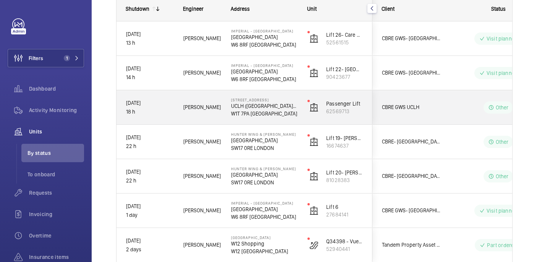
click at [462, 114] on div "Other" at bounding box center [493, 107] width 104 height 27
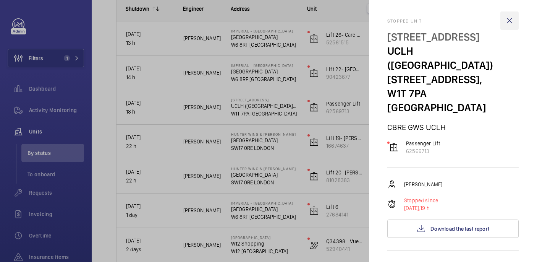
click at [515, 20] on wm-front-icon-button at bounding box center [509, 20] width 18 height 18
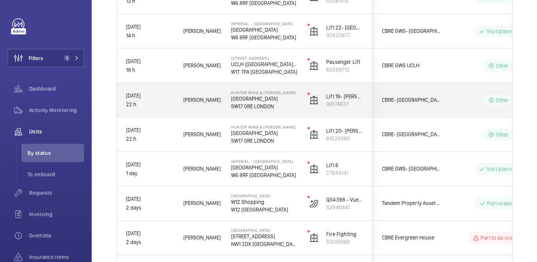
scroll to position [172, 0]
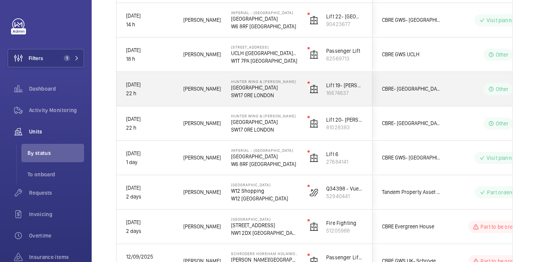
click at [457, 95] on div "Other" at bounding box center [493, 88] width 104 height 27
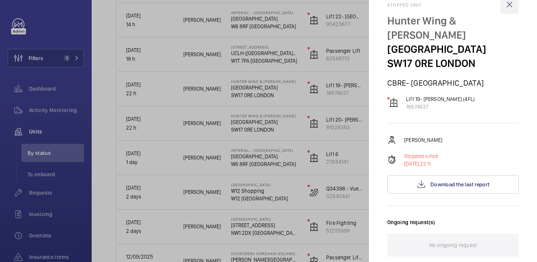
scroll to position [0, 0]
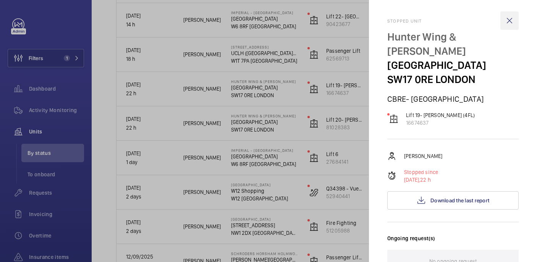
click at [510, 19] on wm-front-icon-button at bounding box center [509, 20] width 18 height 18
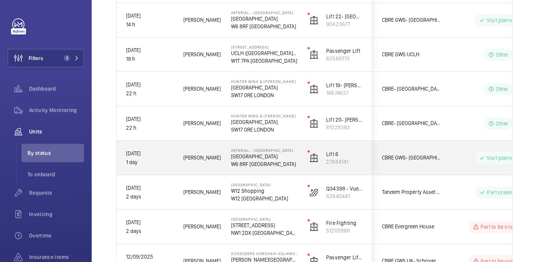
click at [451, 148] on div "Visit planned" at bounding box center [493, 157] width 104 height 27
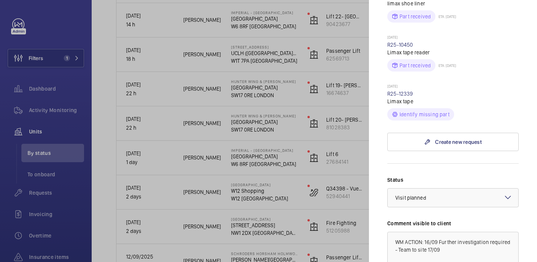
scroll to position [437, 0]
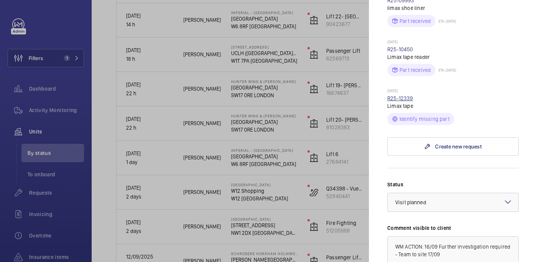
click at [395, 95] on link "R25-12339" at bounding box center [400, 98] width 26 height 6
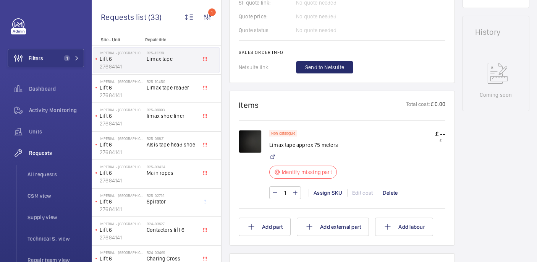
scroll to position [375, 0]
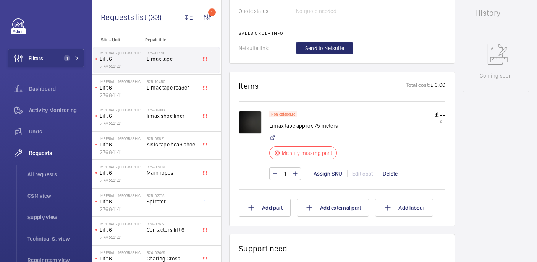
click at [259, 121] on img at bounding box center [250, 122] width 23 height 23
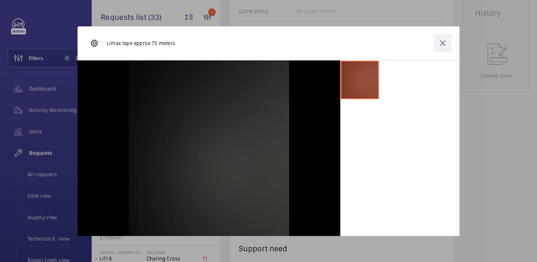
click at [434, 40] on wm-front-icon-button at bounding box center [442, 43] width 18 height 18
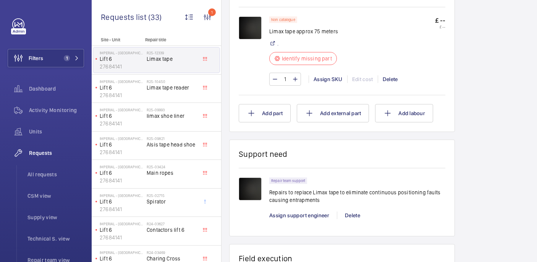
scroll to position [453, 0]
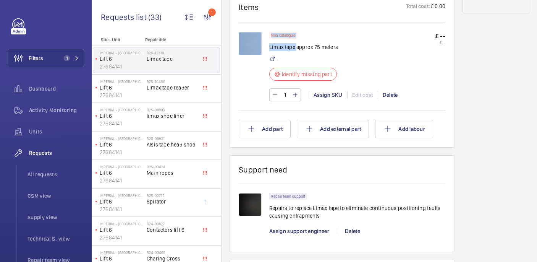
drag, startPoint x: 267, startPoint y: 41, endPoint x: 296, endPoint y: 43, distance: 29.1
click at [296, 43] on div "Non catalogue Limax tape approx 75 meters . Identify missing part £ -- £ -- 1 A…" at bounding box center [342, 70] width 207 height 77
click at [296, 43] on p "Limax tape approx 75 meters" at bounding box center [305, 47] width 72 height 8
drag, startPoint x: 268, startPoint y: 39, endPoint x: 294, endPoint y: 41, distance: 25.3
click at [294, 41] on div "Non catalogue Limax tape approx 75 meters . Identify missing part £ -- £ -- 1 A…" at bounding box center [342, 70] width 207 height 77
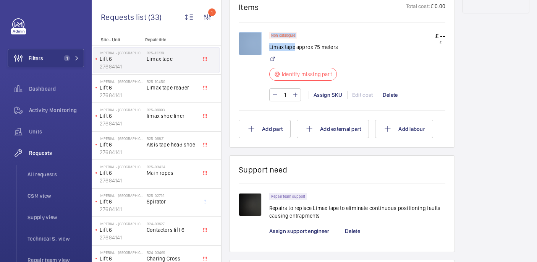
click at [294, 43] on p "Limax tape approx 75 meters" at bounding box center [305, 47] width 72 height 8
drag, startPoint x: 296, startPoint y: 41, endPoint x: 270, endPoint y: 40, distance: 26.4
click at [270, 43] on p "Limax tape approx 75 meters" at bounding box center [305, 47] width 72 height 8
copy p "Limax tape"
drag, startPoint x: 313, startPoint y: 40, endPoint x: 340, endPoint y: 11, distance: 40.0
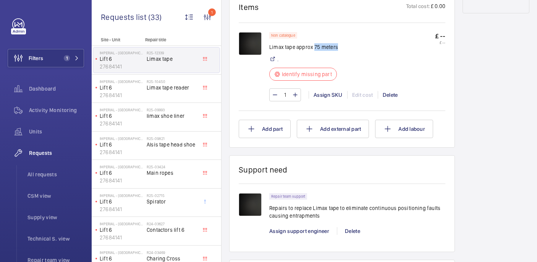
click at [340, 43] on div "Non catalogue Limax tape approx 75 meters . Identify missing part £ -- £ --" at bounding box center [357, 58] width 176 height 53
copy p "75 meters"
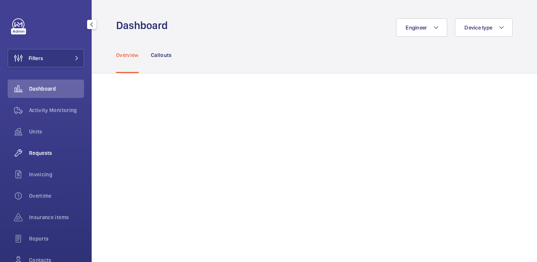
click at [36, 156] on span "Requests" at bounding box center [56, 153] width 55 height 8
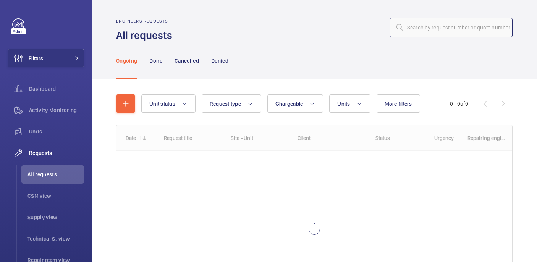
click at [433, 25] on input "text" at bounding box center [451, 27] width 123 height 19
paste input "R25-09414"
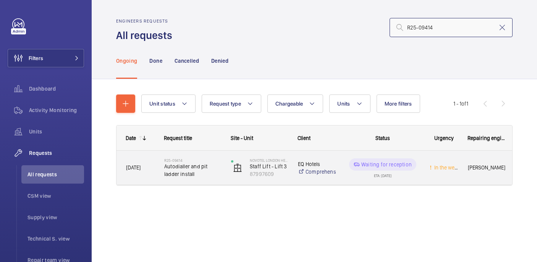
type input "R25-09414"
click at [185, 164] on span "Autodialler and pit ladder install" at bounding box center [192, 169] width 57 height 15
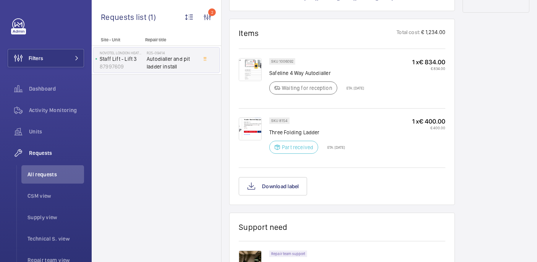
scroll to position [430, 0]
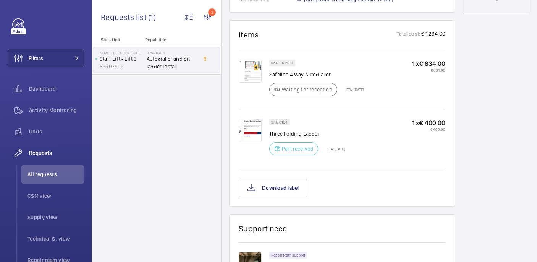
click at [244, 131] on img at bounding box center [250, 130] width 23 height 23
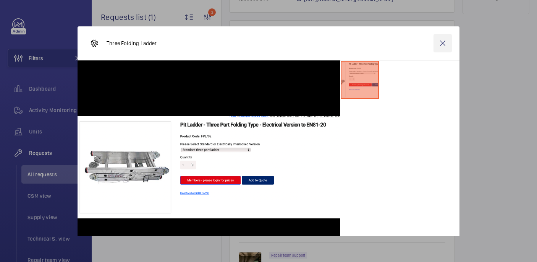
click at [440, 42] on wm-front-icon-button at bounding box center [442, 43] width 18 height 18
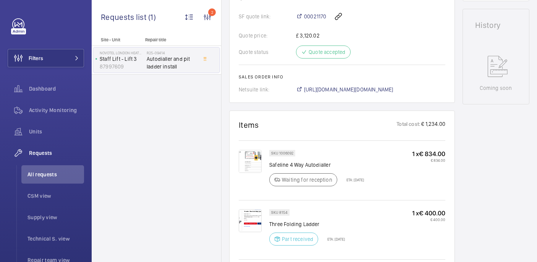
scroll to position [341, 0]
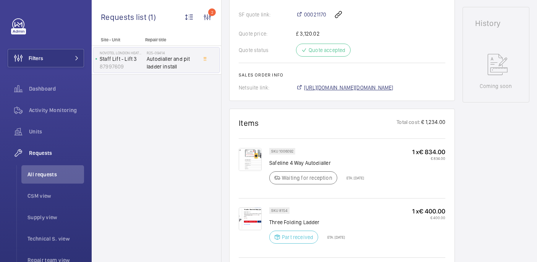
click at [329, 88] on span "[URL][DOMAIN_NAME][DOMAIN_NAME]" at bounding box center [348, 88] width 89 height 8
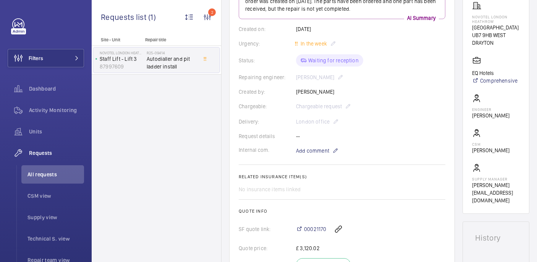
scroll to position [59, 0]
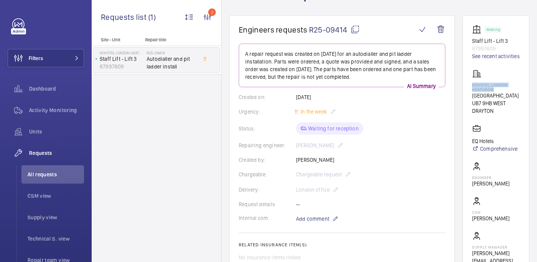
drag, startPoint x: 484, startPoint y: 90, endPoint x: 513, endPoint y: 97, distance: 29.6
click at [513, 97] on wm-front-card "Working Staff Lift - Lift 3 87997609 See recent activities [GEOGRAPHIC_DATA][ST…" at bounding box center [495, 148] width 67 height 266
copy p "NOVOTEL LONDON HEATHROW"
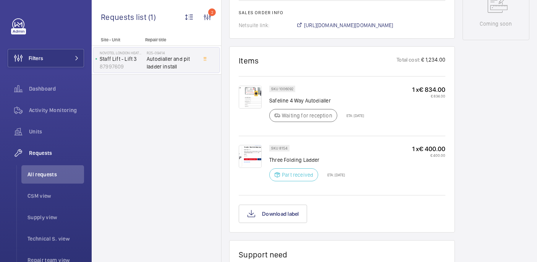
scroll to position [404, 0]
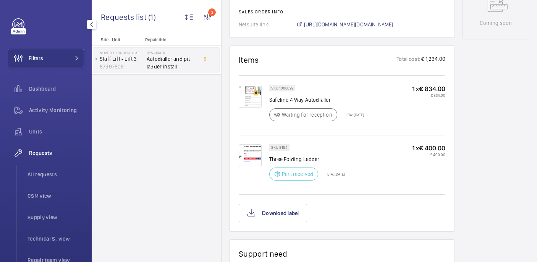
click at [47, 163] on div "Requests All requests CSM view Supply view Technical S. view Repair team view" at bounding box center [46, 206] width 76 height 125
click at [47, 177] on span "All requests" at bounding box center [55, 174] width 57 height 8
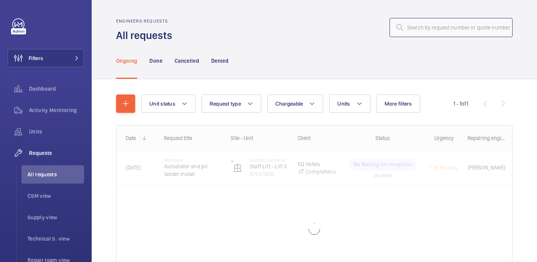
click at [430, 30] on input "text" at bounding box center [451, 27] width 123 height 19
paste input "Premier Inn - [GEOGRAPHIC_DATA]"
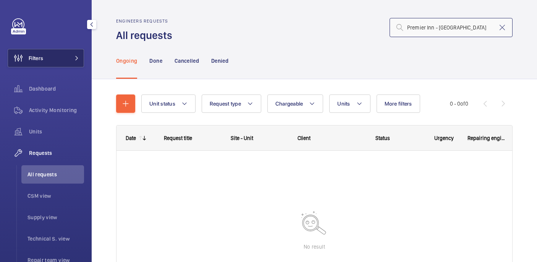
type input "Premier Inn - [GEOGRAPHIC_DATA]"
drag, startPoint x: 61, startPoint y: 62, endPoint x: 67, endPoint y: 61, distance: 5.7
click at [61, 62] on button "Filters" at bounding box center [46, 58] width 76 height 18
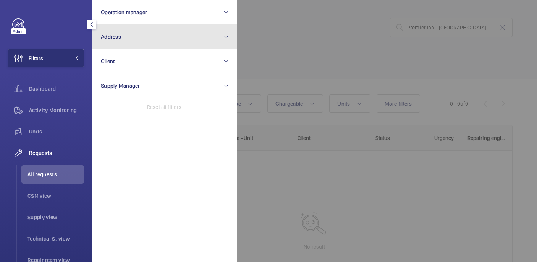
click at [147, 42] on button "Address" at bounding box center [164, 36] width 145 height 24
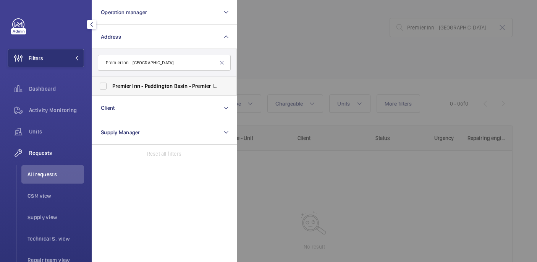
type input "Premier Inn - [GEOGRAPHIC_DATA]"
click at [225, 82] on li "[GEOGRAPHIC_DATA] - [GEOGRAPHIC_DATA] - [STREET_ADDRESS]" at bounding box center [164, 86] width 144 height 18
click at [308, 45] on div at bounding box center [505, 131] width 537 height 262
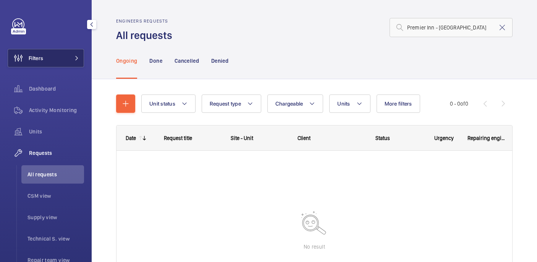
click at [51, 61] on button "Filters" at bounding box center [46, 58] width 76 height 18
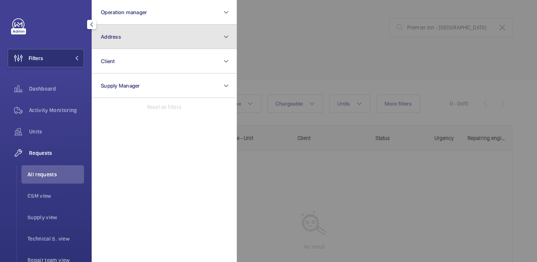
click at [153, 43] on button "Address" at bounding box center [164, 36] width 145 height 24
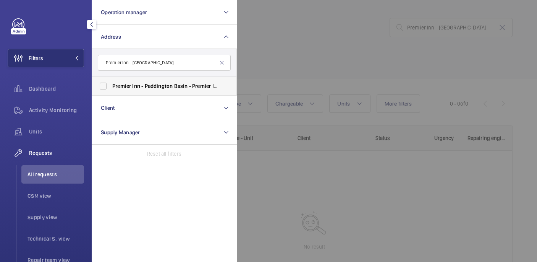
type input "Premier Inn - [GEOGRAPHIC_DATA]"
click at [152, 87] on span "Paddington" at bounding box center [159, 86] width 28 height 6
click at [111, 87] on input "[GEOGRAPHIC_DATA] - [GEOGRAPHIC_DATA] - [STREET_ADDRESS]" at bounding box center [102, 85] width 15 height 15
checkbox input "true"
click at [314, 69] on div at bounding box center [505, 131] width 537 height 262
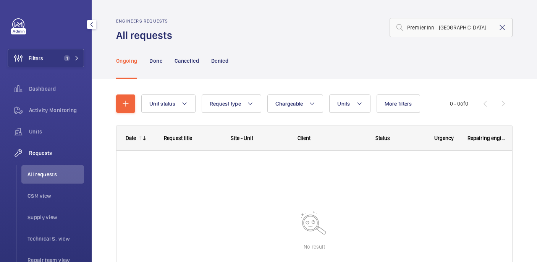
click at [505, 28] on mat-icon at bounding box center [502, 27] width 9 height 9
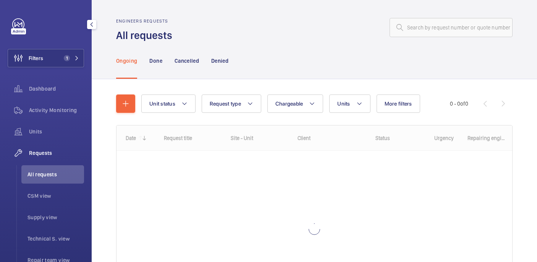
click at [304, 58] on div "Ongoing Done Cancelled Denied" at bounding box center [314, 60] width 396 height 36
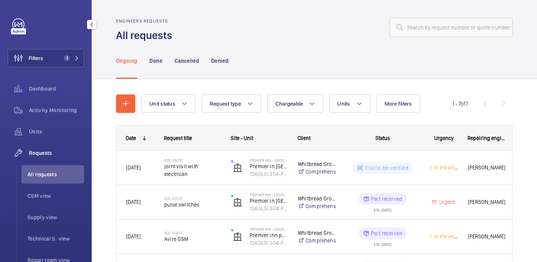
click at [66, 69] on div "Filters 1 Dashboard Activity Monitoring Units Requests All requests CSM view Su…" at bounding box center [46, 207] width 76 height 379
click at [66, 64] on button "Filters 1" at bounding box center [46, 58] width 76 height 18
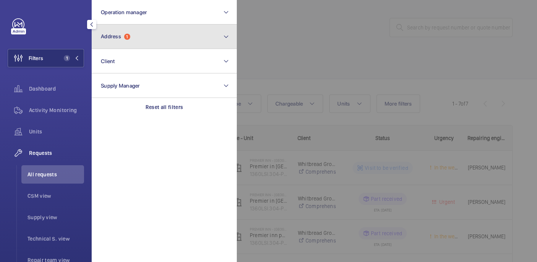
click at [148, 31] on button "Address 1" at bounding box center [164, 36] width 145 height 24
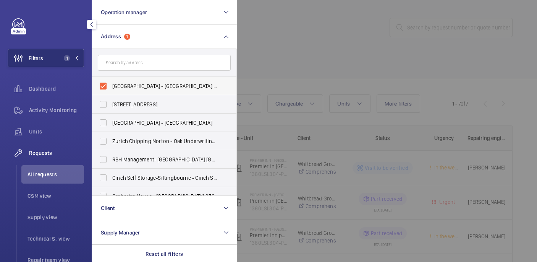
click at [132, 86] on span "Premier Inn - Paddington Basin - Premier Inn, Paddington Exchange, North Wharf …" at bounding box center [164, 86] width 105 height 8
click at [111, 86] on input "Premier Inn - Paddington Basin - Premier Inn, Paddington Exchange, North Wharf …" at bounding box center [102, 85] width 15 height 15
checkbox input "false"
click at [128, 66] on input "text" at bounding box center [164, 63] width 133 height 16
paste input "Premier Inn - Paddington Basin"
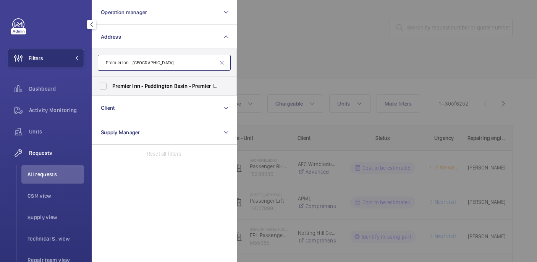
click at [131, 61] on input "Premier Inn - Paddington Basin" at bounding box center [164, 63] width 133 height 16
type input "Premier Inn Paddington Basin"
click at [183, 87] on span "Premier" at bounding box center [175, 86] width 19 height 6
click at [111, 87] on input "Premier Inn s Various - Premier Inn Paddington Basin , LONDON W2 1LF" at bounding box center [102, 85] width 15 height 15
checkbox input "true"
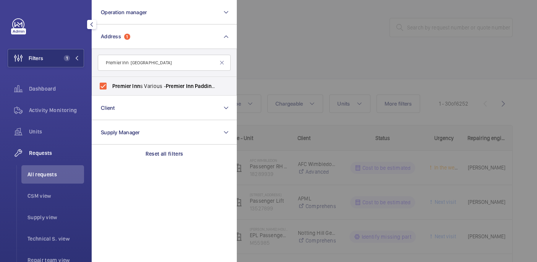
click at [267, 68] on div at bounding box center [505, 131] width 537 height 262
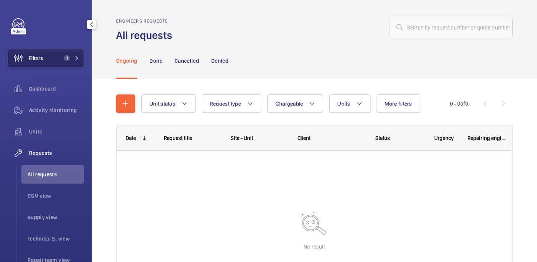
click at [58, 61] on button "Filters 1" at bounding box center [46, 58] width 76 height 18
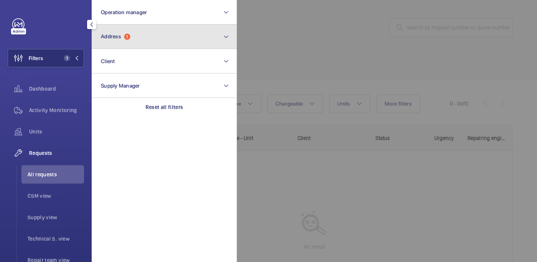
click at [174, 42] on button "Address 1" at bounding box center [164, 36] width 145 height 24
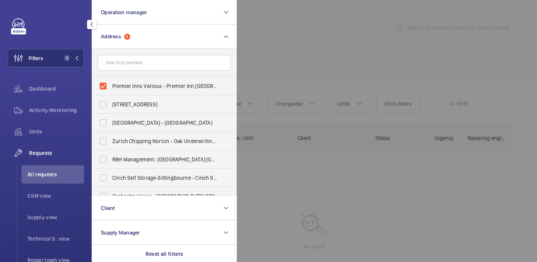
click at [302, 37] on div at bounding box center [505, 131] width 537 height 262
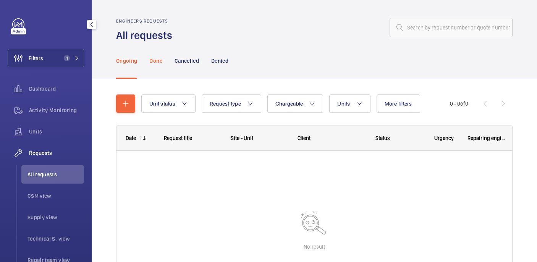
click at [157, 68] on div "Done" at bounding box center [155, 60] width 13 height 36
click at [129, 58] on p "Ongoing" at bounding box center [126, 61] width 21 height 8
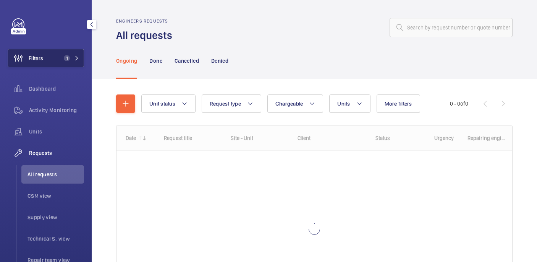
click at [47, 55] on button "Filters 1" at bounding box center [46, 58] width 76 height 18
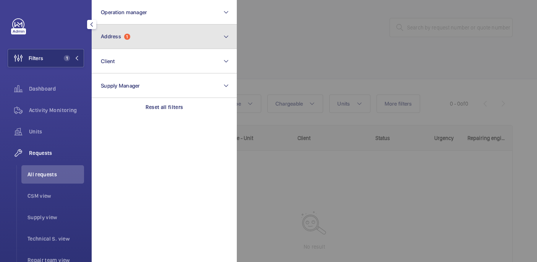
click at [144, 37] on button "Address 1" at bounding box center [164, 36] width 145 height 24
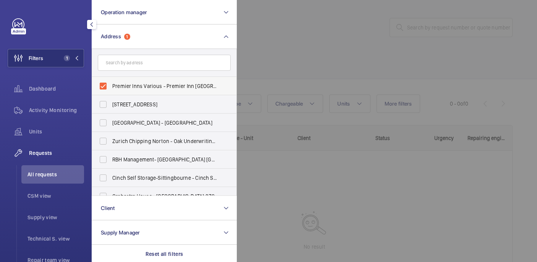
click at [142, 77] on label "Premier Inns Various - Premier Inn Paddington Basin, LONDON W2 1LF" at bounding box center [158, 86] width 133 height 18
click at [111, 78] on input "Premier Inns Various - Premier Inn Paddington Basin, LONDON W2 1LF" at bounding box center [102, 85] width 15 height 15
checkbox input "false"
click at [346, 55] on div at bounding box center [505, 131] width 537 height 262
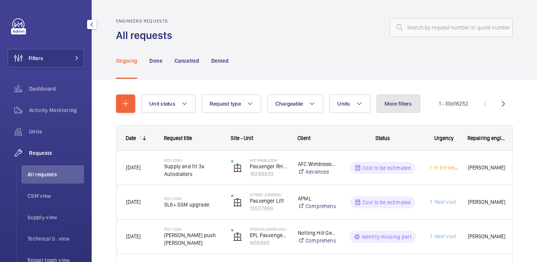
click at [388, 102] on span "More filters" at bounding box center [398, 103] width 27 height 6
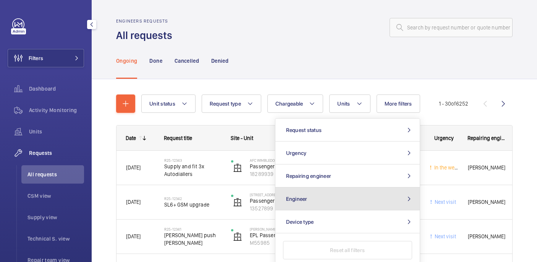
click at [356, 194] on button "Engineer" at bounding box center [347, 198] width 144 height 23
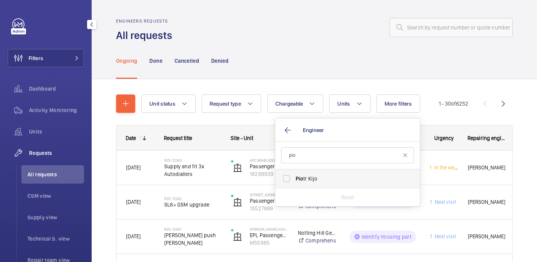
type input "pio"
click at [329, 173] on label "Pio tr Kijo" at bounding box center [341, 178] width 133 height 18
click at [294, 173] on input "Pio tr Kijo" at bounding box center [286, 178] width 15 height 15
checkbox input "true"
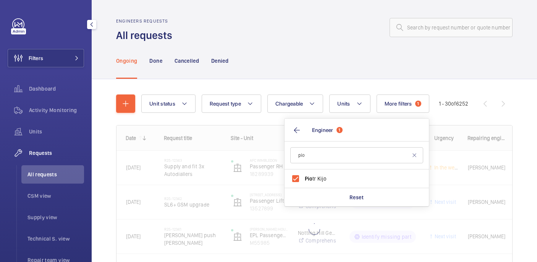
click at [316, 29] on div at bounding box center [345, 27] width 336 height 18
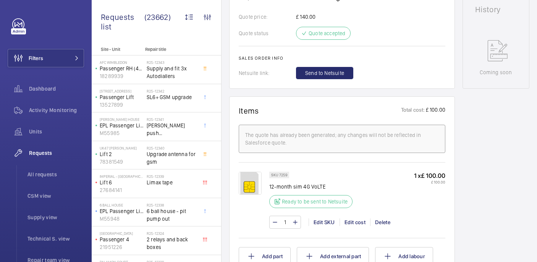
scroll to position [357, 0]
click at [315, 73] on span "Send to Netsuite" at bounding box center [324, 74] width 39 height 8
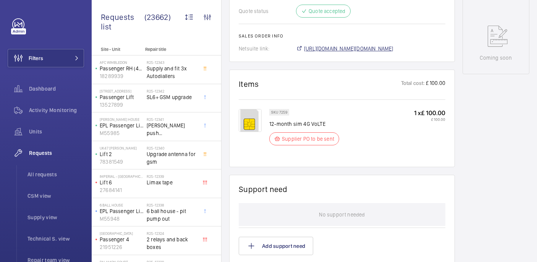
scroll to position [380, 0]
click at [321, 50] on span "https://6461500.app.netsuite.com/app/accounting/transactions/salesord.nl?id=301…" at bounding box center [348, 49] width 89 height 8
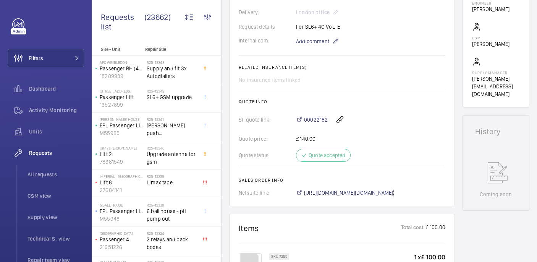
scroll to position [0, 0]
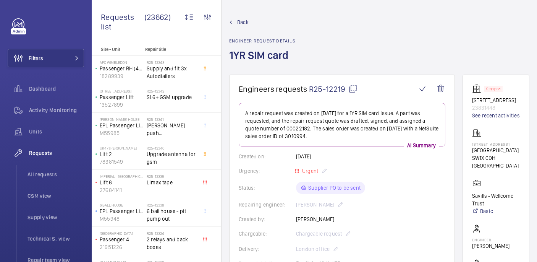
click at [494, 146] on p "32 Lennox Gardens" at bounding box center [496, 144] width 48 height 5
copy p "32 Lennox Gardens"
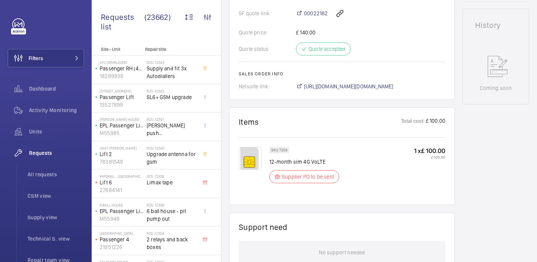
scroll to position [299, 0]
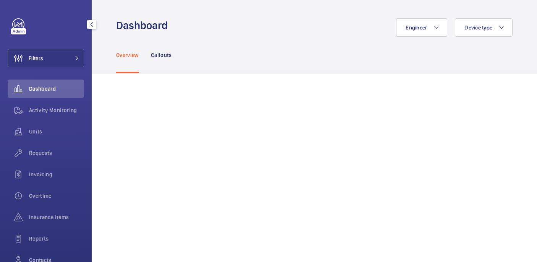
click at [45, 71] on div "Filters Dashboard Activity Monitoring Units Requests Invoicing Overtime Insuran…" at bounding box center [46, 155] width 76 height 275
click at [45, 60] on button "Filters" at bounding box center [46, 58] width 76 height 18
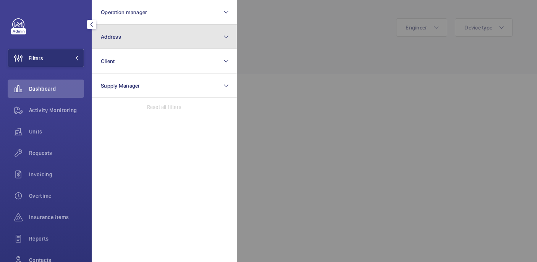
click at [151, 41] on button "Address" at bounding box center [164, 36] width 145 height 24
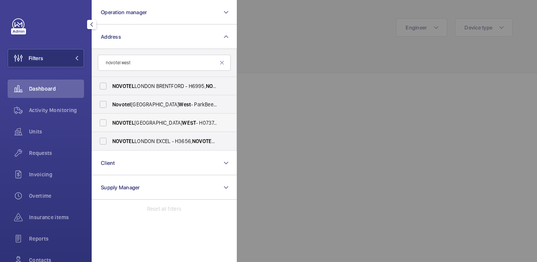
type input "novotel west"
click at [182, 123] on span "WEST" at bounding box center [189, 123] width 14 height 6
click at [111, 123] on input "[GEOGRAPHIC_DATA] - H0737, [GEOGRAPHIC_DATA] , [STREET_ADDRESS]" at bounding box center [102, 122] width 15 height 15
checkbox input "true"
click at [294, 32] on div at bounding box center [505, 131] width 537 height 262
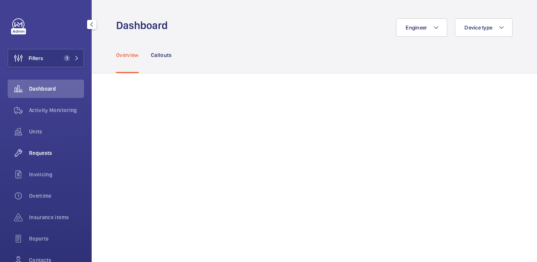
click at [32, 152] on span "Requests" at bounding box center [56, 153] width 55 height 8
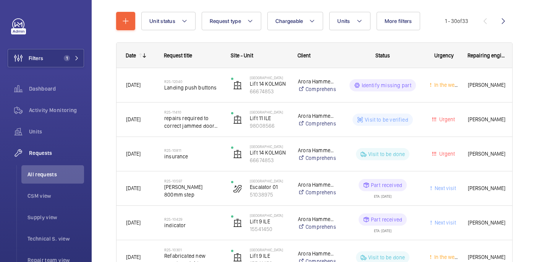
scroll to position [83, 0]
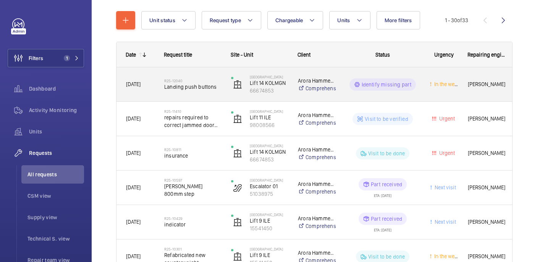
click at [210, 87] on span "Landing push buttons" at bounding box center [192, 87] width 57 height 8
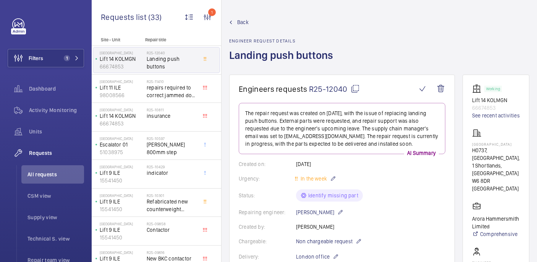
click at [351, 92] on mat-icon at bounding box center [355, 88] width 9 height 9
click at [489, 143] on p "[GEOGRAPHIC_DATA]" at bounding box center [496, 144] width 48 height 5
copy p "[GEOGRAPHIC_DATA]"
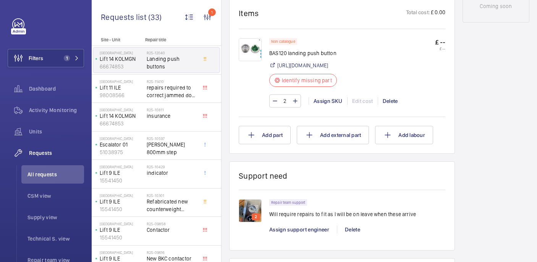
scroll to position [454, 0]
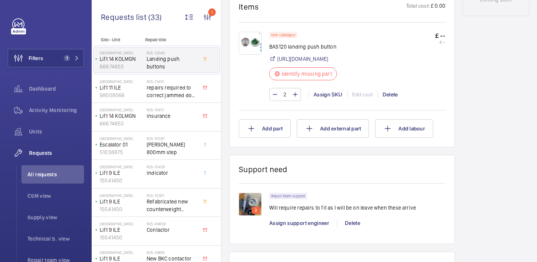
click at [250, 49] on img at bounding box center [250, 43] width 23 height 23
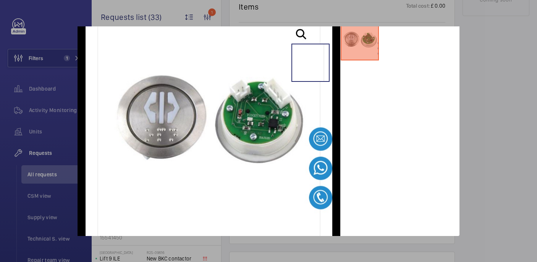
scroll to position [0, 0]
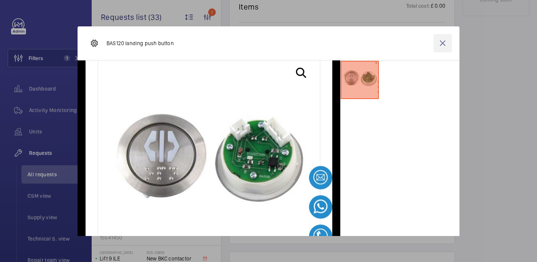
click at [441, 44] on wm-front-icon-button at bounding box center [442, 43] width 18 height 18
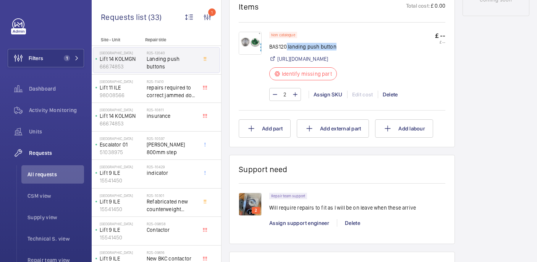
drag, startPoint x: 287, startPoint y: 48, endPoint x: 342, endPoint y: 49, distance: 55.4
click at [341, 49] on p "BAS120 landing push button" at bounding box center [305, 47] width 72 height 8
copy p "landing push button"
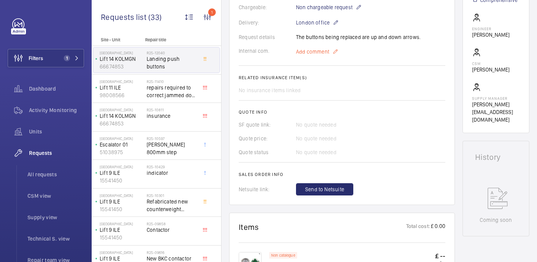
scroll to position [230, 0]
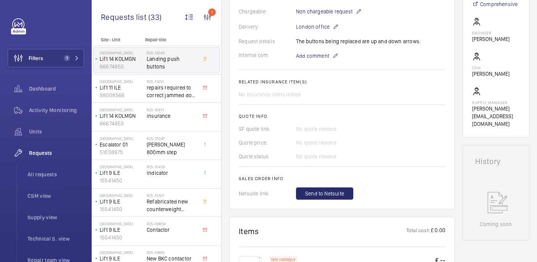
click at [310, 60] on wm-front-card-body "The repair request was created on [DATE], with the issue of replacing landing p…" at bounding box center [342, 36] width 207 height 326
click at [306, 59] on span "Add comment" at bounding box center [312, 56] width 33 height 8
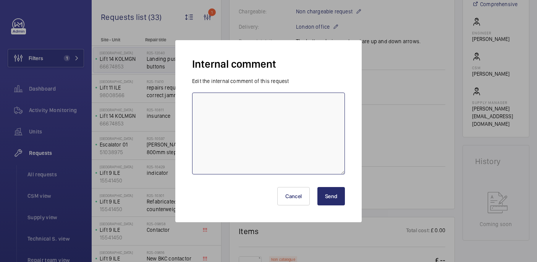
click at [265, 126] on textarea at bounding box center [268, 133] width 153 height 82
click at [222, 105] on textarea "Up arrow required" at bounding box center [268, 133] width 153 height 82
click at [270, 102] on textarea "Up arrow wiht braile required" at bounding box center [268, 133] width 153 height 82
click at [230, 103] on textarea "Up arrow wiht braile required, sent to supplier - 17/09 [GEOGRAPHIC_DATA]" at bounding box center [268, 133] width 153 height 82
click at [246, 104] on textarea "Up arrow with braile required, sent to supplier - 17/09 [GEOGRAPHIC_DATA]" at bounding box center [268, 133] width 153 height 82
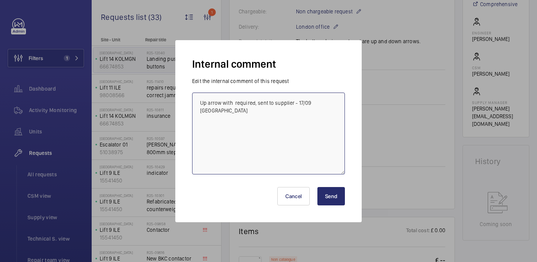
paste textarea "braille"
type textarea "Up arrow with braille required, sent to supplier - 17/09 [GEOGRAPHIC_DATA]"
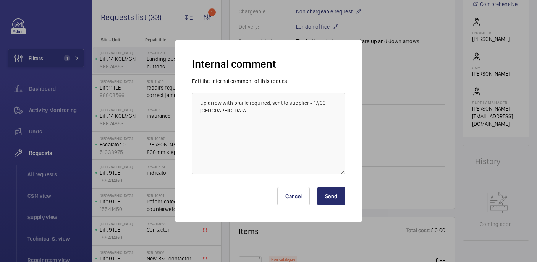
click at [338, 196] on button "Send" at bounding box center [330, 196] width 27 height 18
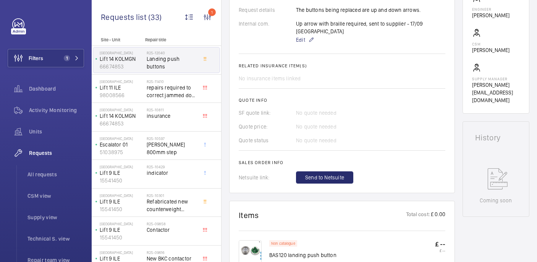
scroll to position [0, 0]
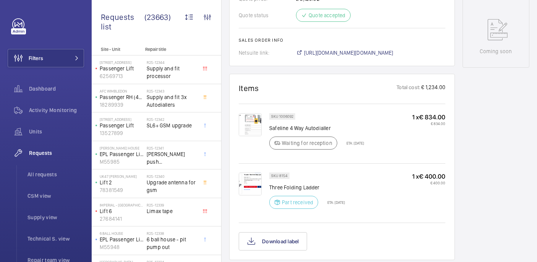
scroll to position [390, 0]
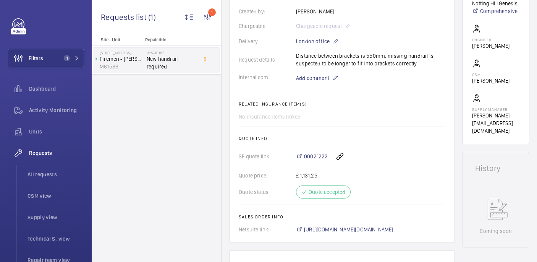
scroll to position [184, 0]
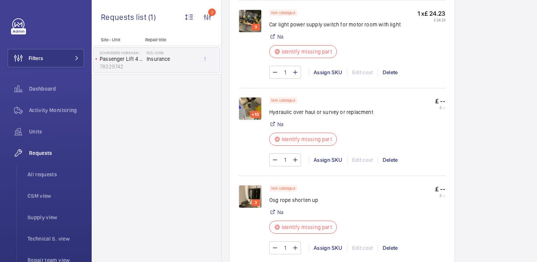
scroll to position [515, 0]
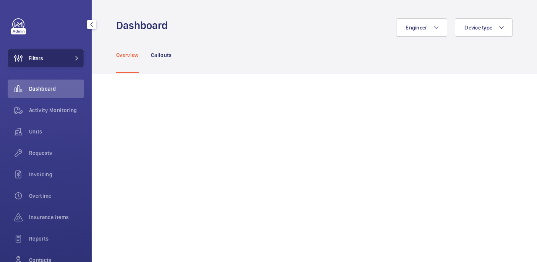
click at [51, 60] on button "Filters" at bounding box center [46, 58] width 76 height 18
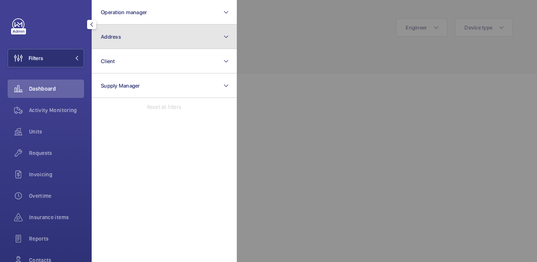
click at [134, 36] on button "Address" at bounding box center [164, 36] width 145 height 24
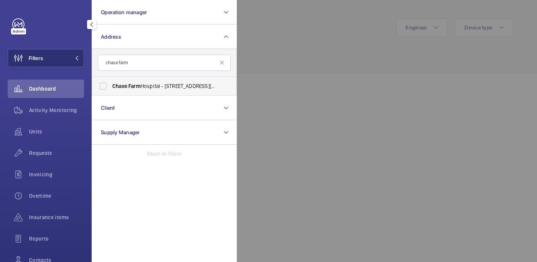
type input "chase farm"
click at [169, 88] on span "Chase Farm Hospital - 127 The Ridgeway, ENFIELD EN2 8JL" at bounding box center [164, 86] width 105 height 8
click at [111, 88] on input "Chase Farm Hospital - 127 The Ridgeway, ENFIELD EN2 8JL" at bounding box center [102, 85] width 15 height 15
checkbox input "true"
click at [327, 59] on div at bounding box center [505, 131] width 537 height 262
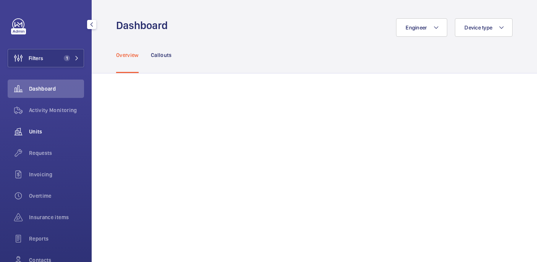
click at [41, 157] on div "Requests" at bounding box center [46, 153] width 76 height 18
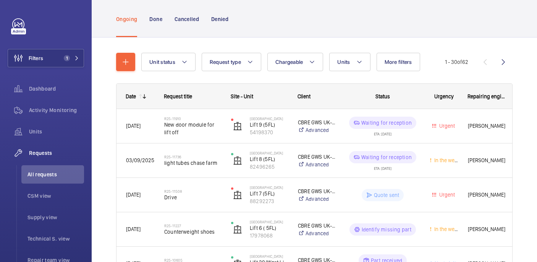
scroll to position [42, 0]
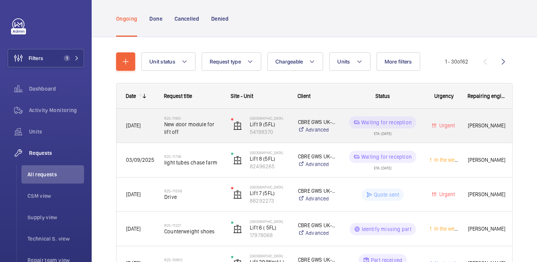
click at [198, 141] on div "R25-11910 New door module for lift off" at bounding box center [188, 125] width 66 height 34
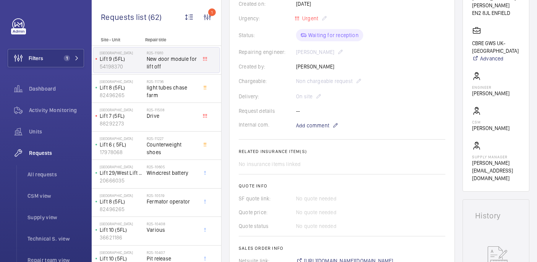
scroll to position [155, 0]
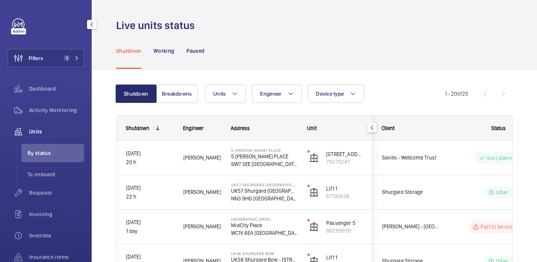
scroll to position [56, 0]
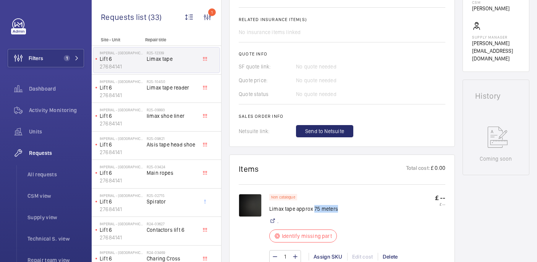
scroll to position [79, 0]
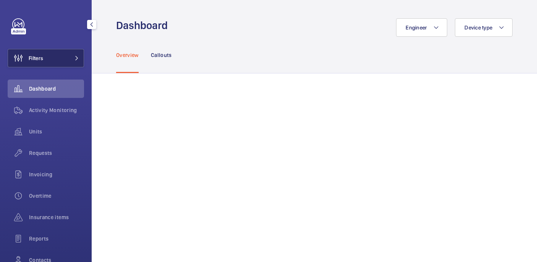
click at [39, 65] on span "Filters" at bounding box center [25, 58] width 35 height 18
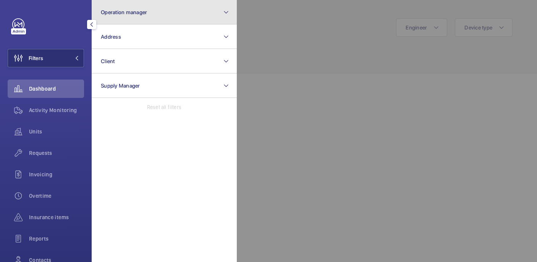
click at [159, 17] on button "Operation manager" at bounding box center [164, 12] width 145 height 24
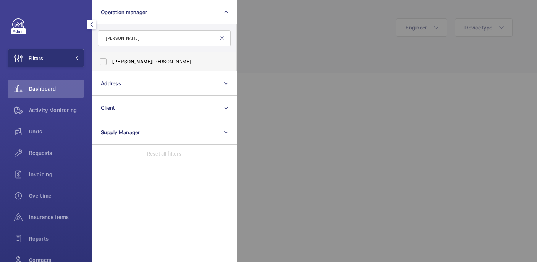
type input "[PERSON_NAME]"
click at [167, 60] on span "[PERSON_NAME]" at bounding box center [164, 62] width 105 height 8
click at [111, 60] on input "[PERSON_NAME]" at bounding box center [102, 61] width 15 height 15
checkbox input "true"
click at [375, 57] on div at bounding box center [505, 131] width 537 height 262
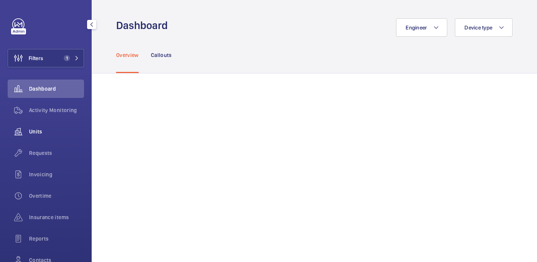
click at [45, 131] on span "Units" at bounding box center [56, 132] width 55 height 8
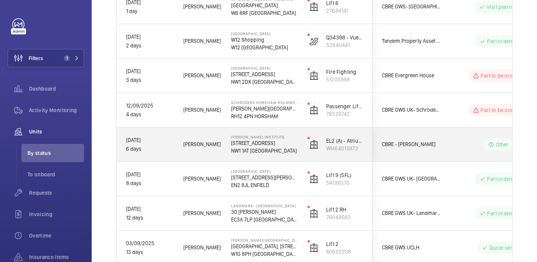
scroll to position [295, 0]
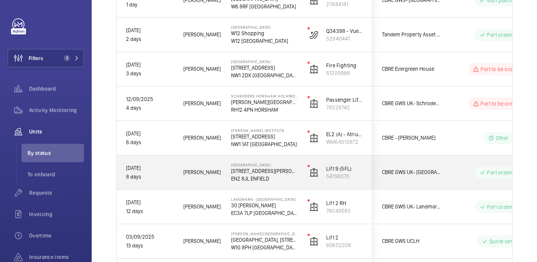
click at [284, 174] on p "[STREET_ADDRESS][PERSON_NAME]" at bounding box center [264, 171] width 66 height 8
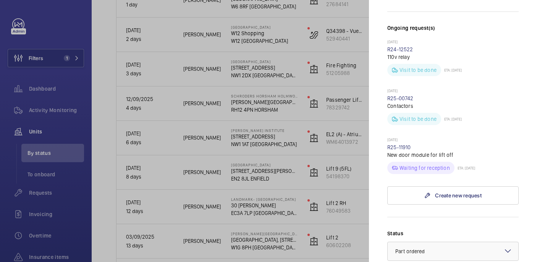
scroll to position [211, 0]
click at [395, 143] on link "R25-11910" at bounding box center [399, 146] width 24 height 6
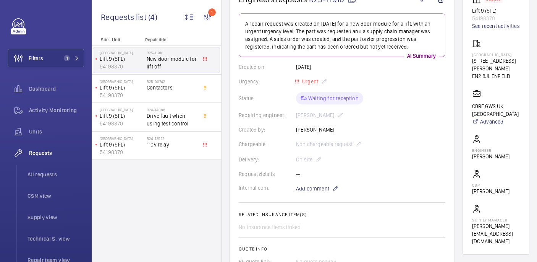
scroll to position [87, 0]
